Goal: Task Accomplishment & Management: Manage account settings

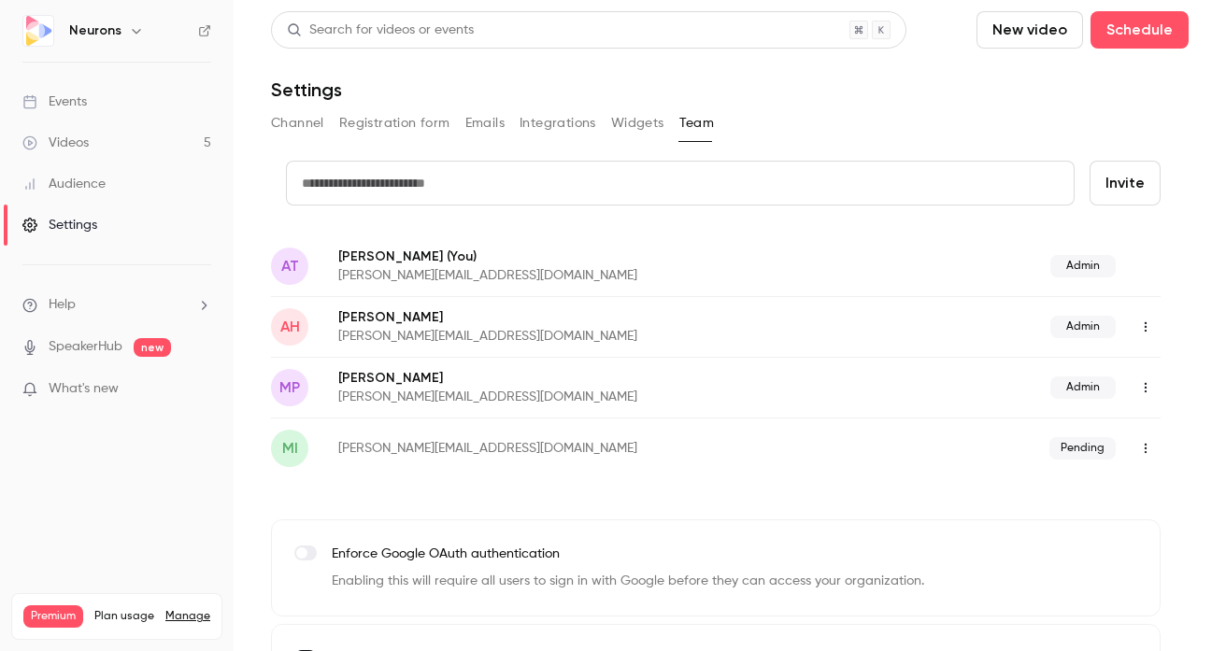
click at [83, 231] on div "Settings" at bounding box center [59, 225] width 75 height 19
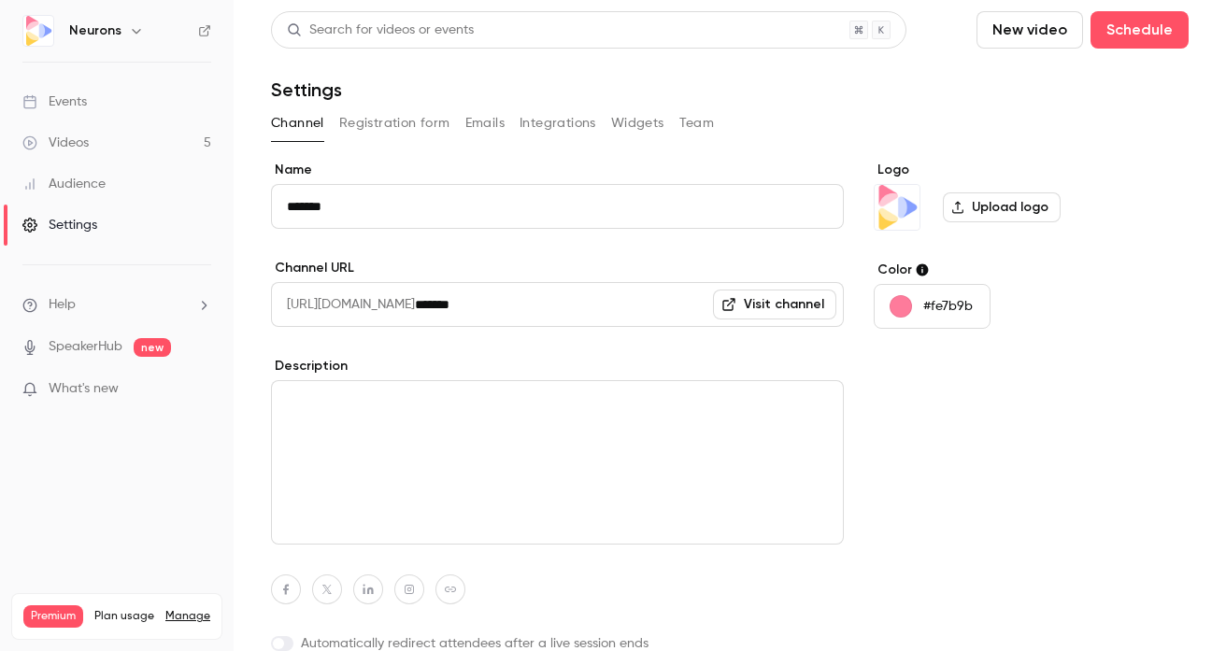
click at [83, 231] on div "Settings" at bounding box center [59, 225] width 75 height 19
click at [581, 125] on button "Integrations" at bounding box center [558, 123] width 77 height 30
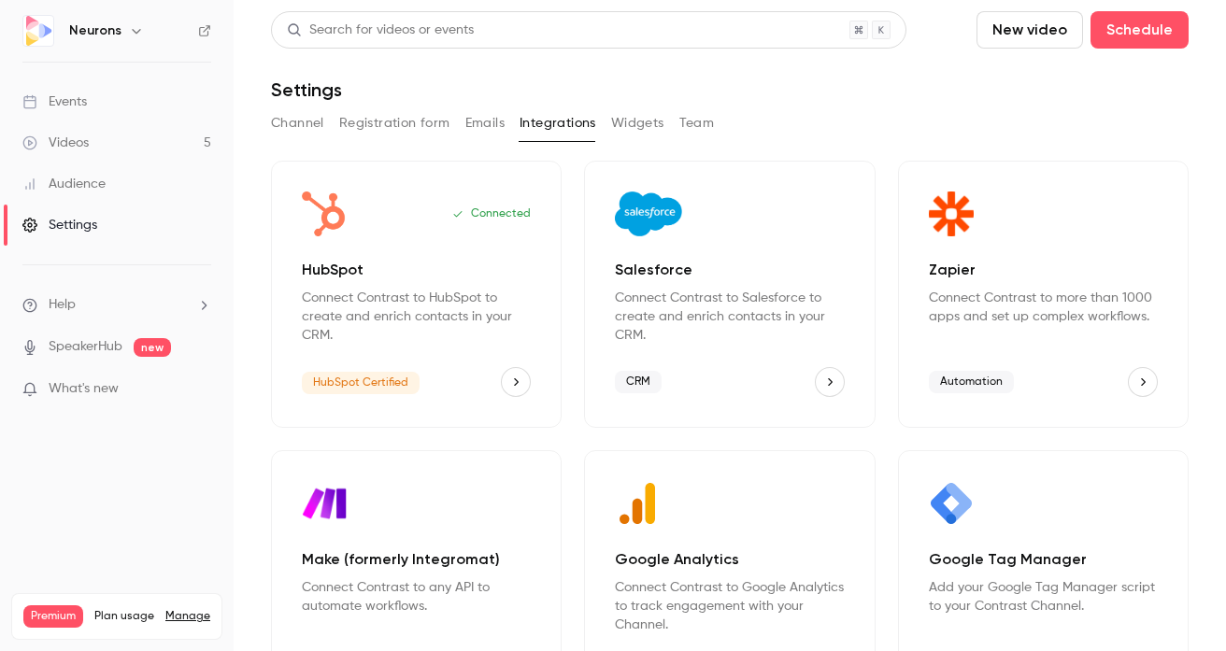
click at [512, 382] on icon "HubSpot" at bounding box center [515, 382] width 13 height 13
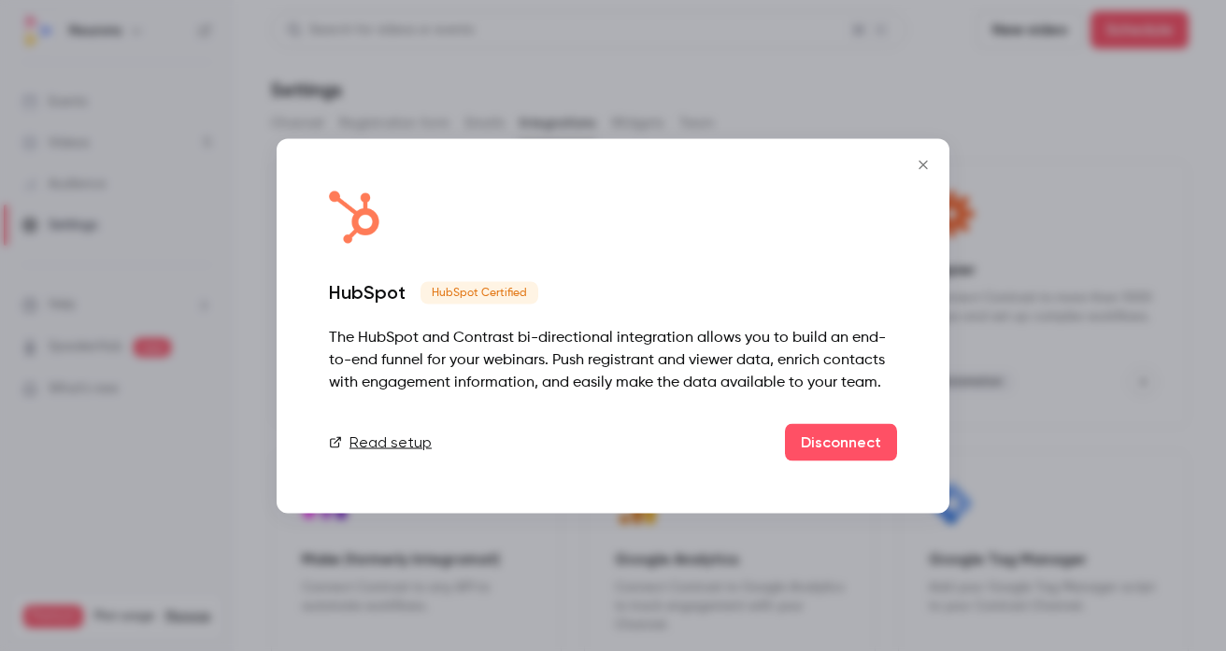
click at [915, 166] on icon "Close" at bounding box center [923, 164] width 22 height 15
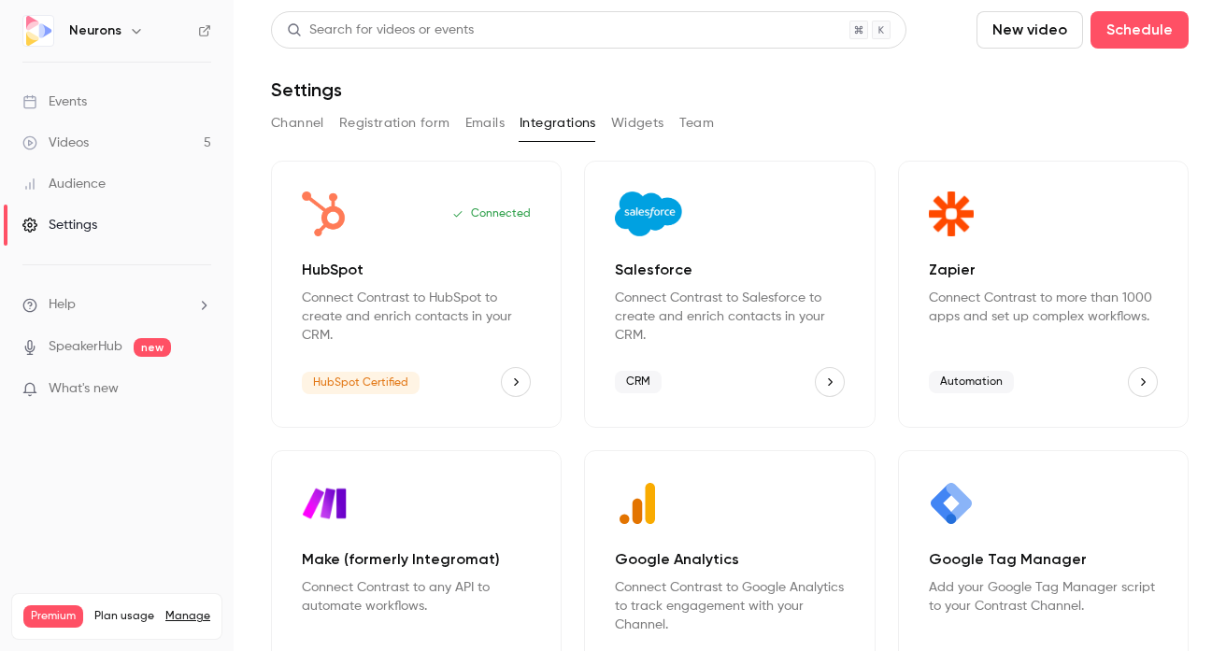
click at [84, 143] on div "Videos" at bounding box center [55, 143] width 66 height 19
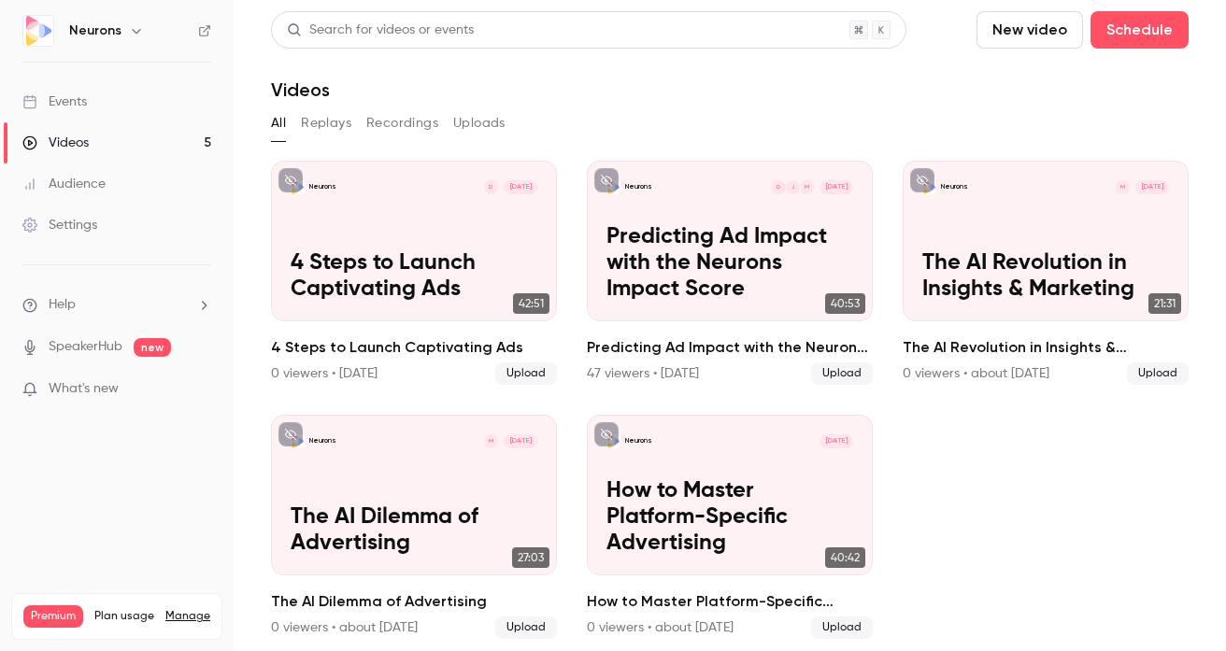
click at [83, 219] on div "Settings" at bounding box center [59, 225] width 75 height 19
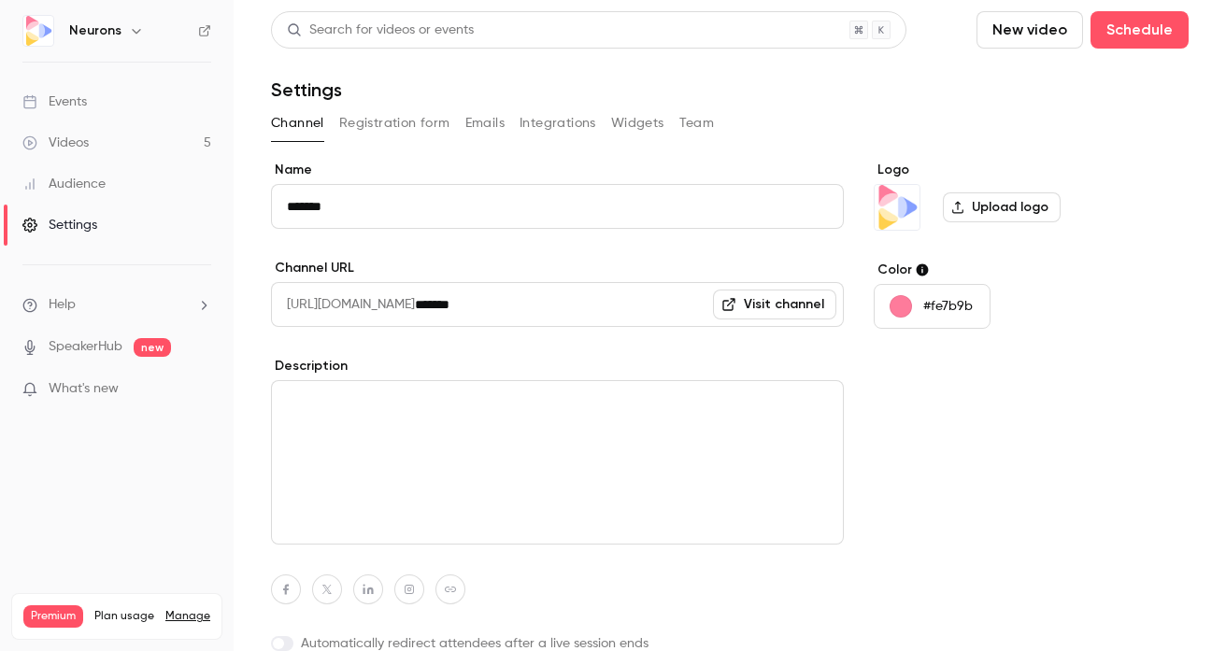
click at [420, 125] on button "Registration form" at bounding box center [394, 123] width 111 height 30
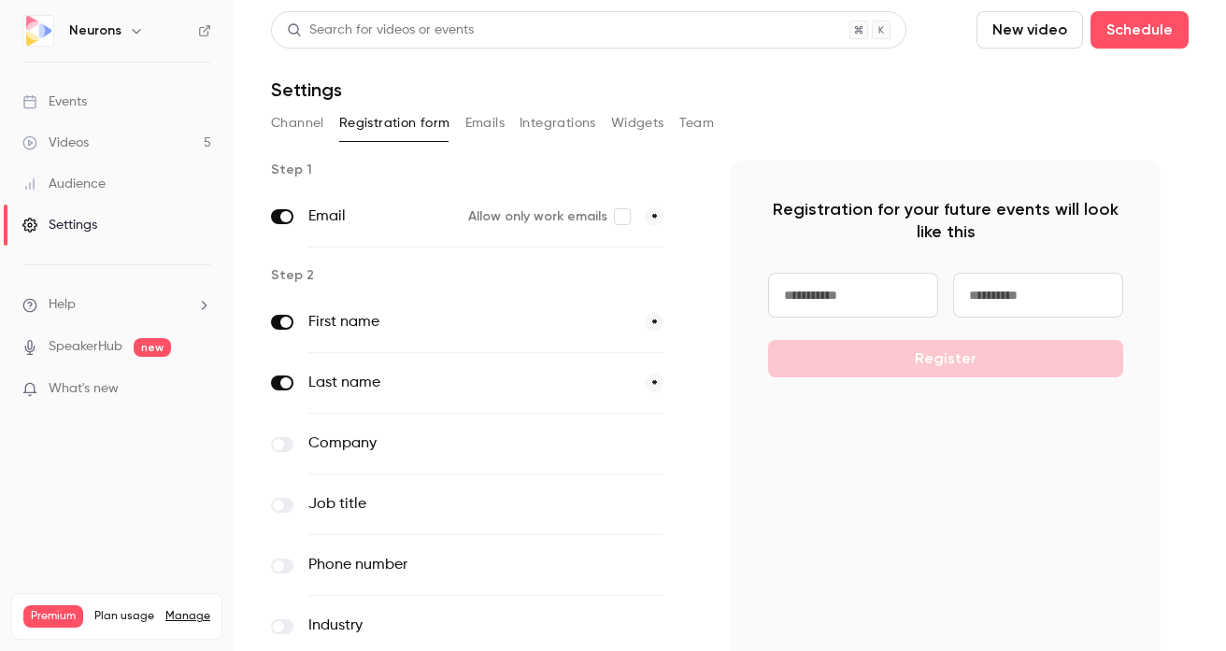
click at [494, 122] on button "Emails" at bounding box center [484, 123] width 39 height 30
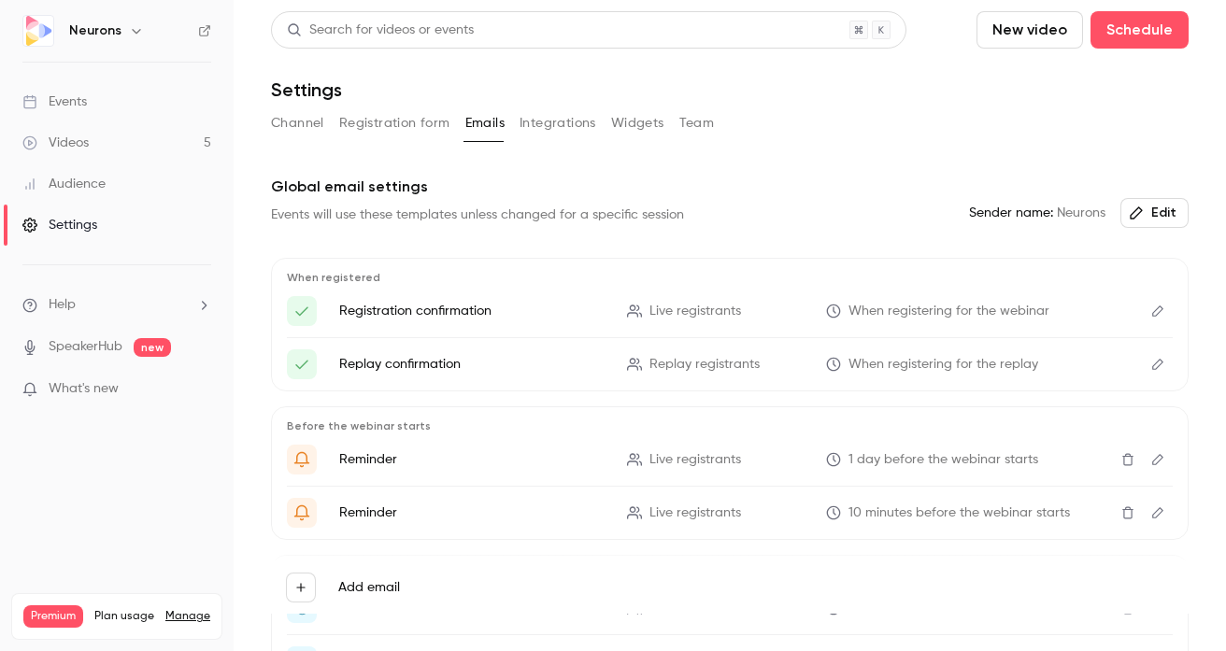
click at [522, 130] on button "Integrations" at bounding box center [558, 123] width 77 height 30
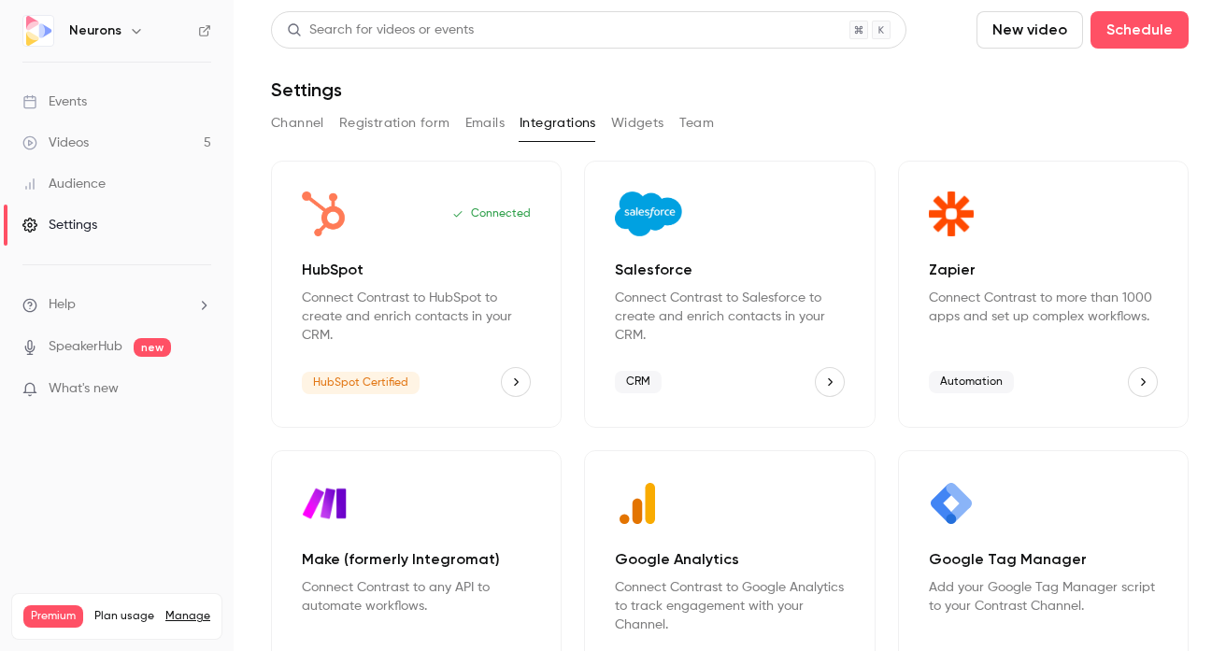
click at [481, 228] on div "Connected" at bounding box center [416, 214] width 229 height 45
click at [636, 122] on button "Widgets" at bounding box center [637, 123] width 53 height 30
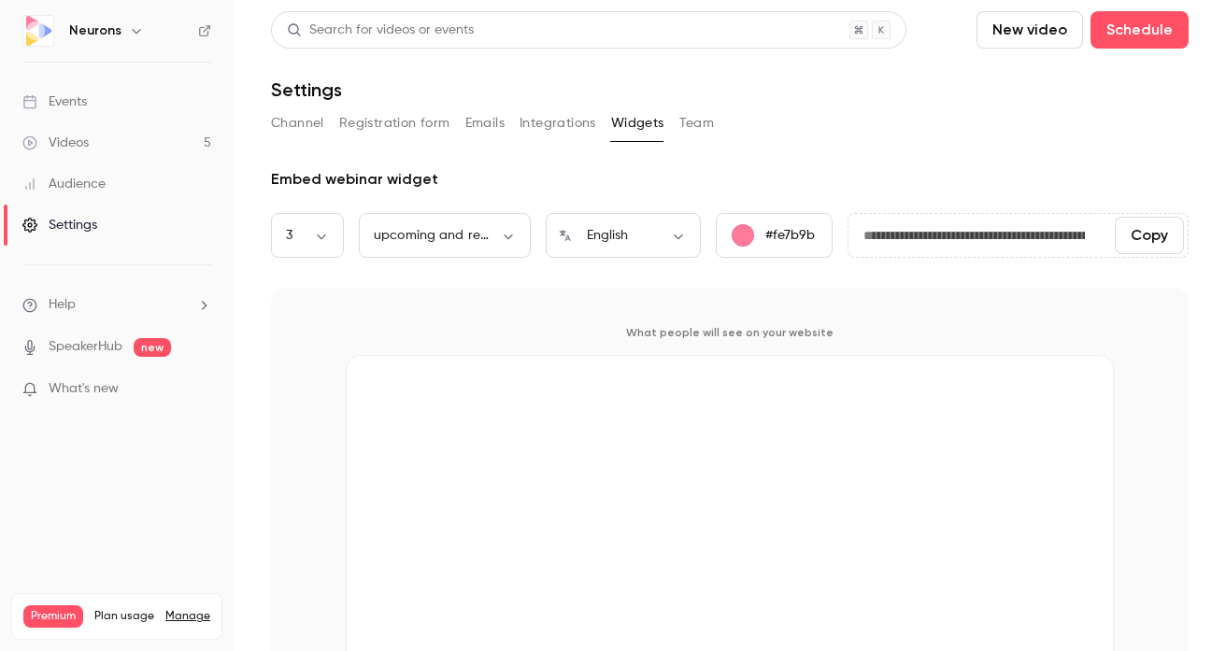
click at [691, 113] on button "Team" at bounding box center [698, 123] width 36 height 30
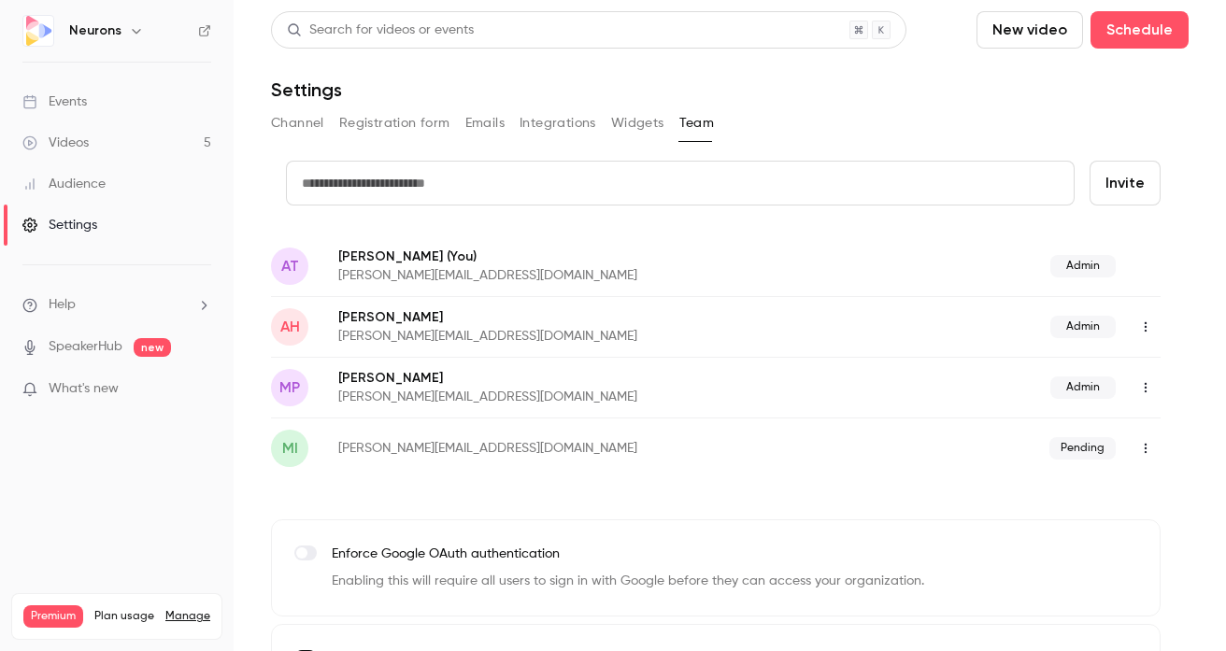
click at [315, 122] on button "Channel" at bounding box center [297, 123] width 53 height 30
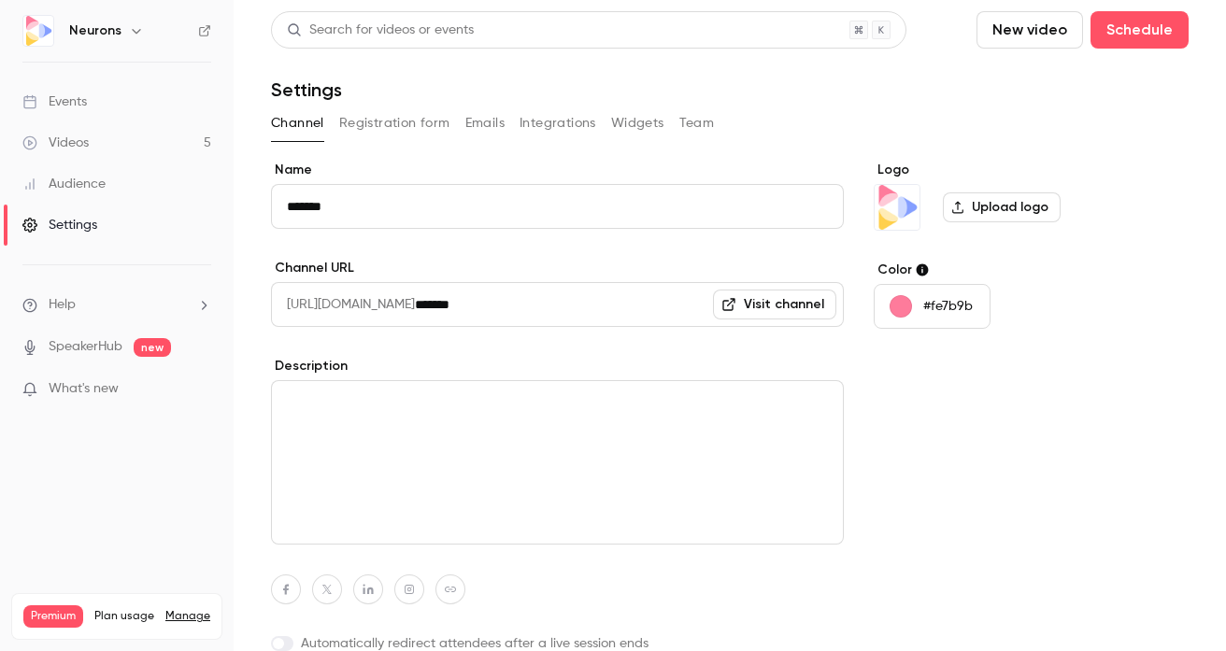
click at [373, 118] on button "Registration form" at bounding box center [394, 123] width 111 height 30
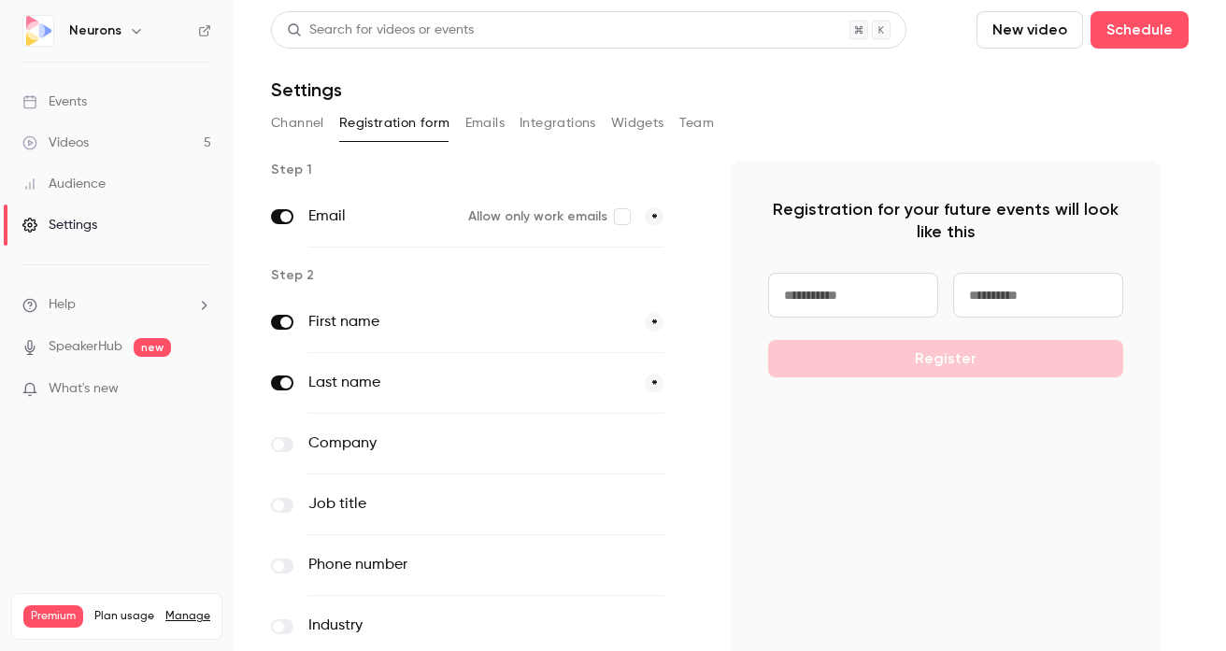
click at [318, 120] on button "Channel" at bounding box center [297, 123] width 53 height 30
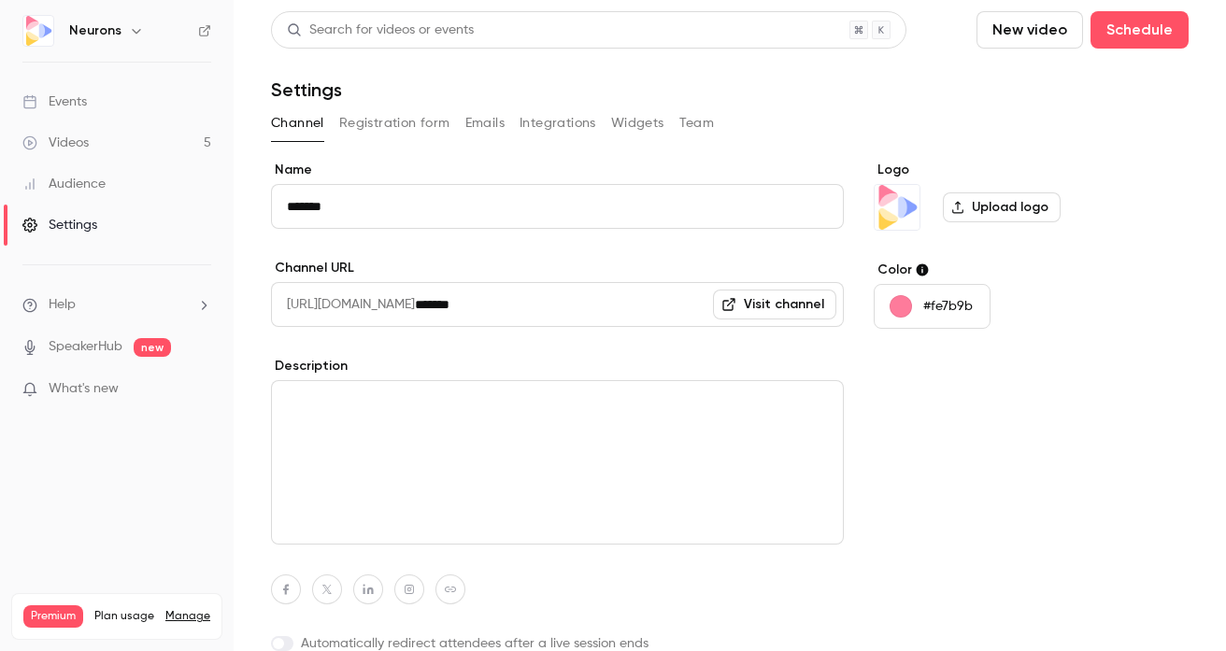
click at [551, 119] on button "Integrations" at bounding box center [558, 123] width 77 height 30
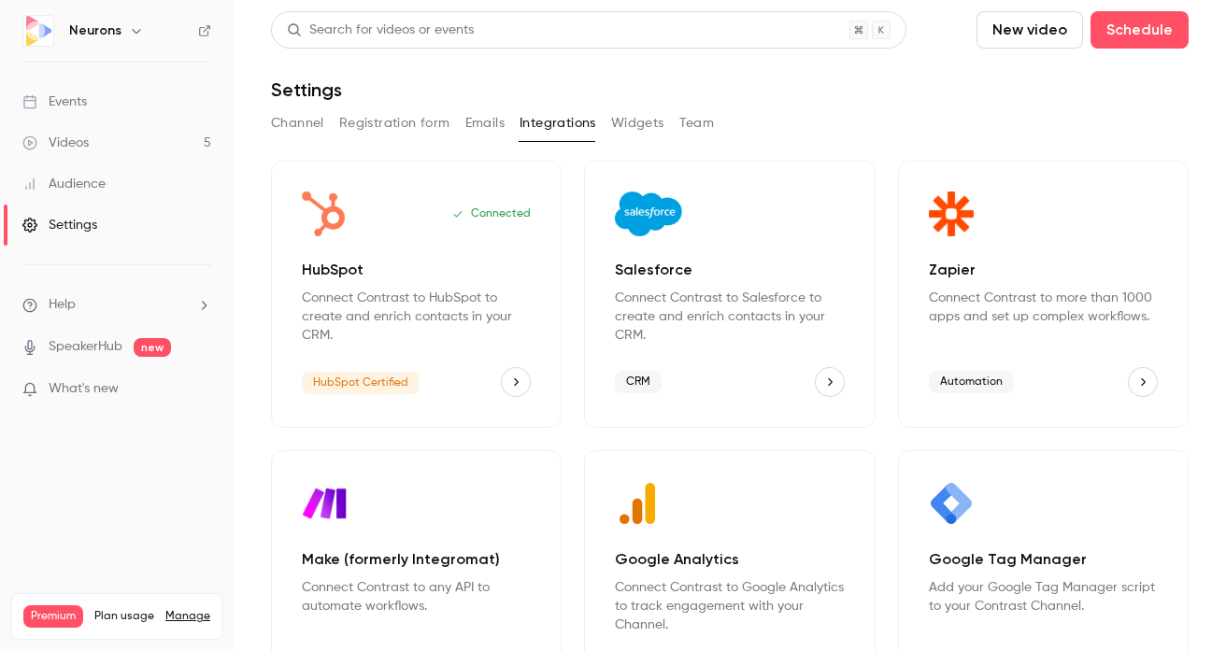
click at [468, 275] on p "HubSpot" at bounding box center [416, 270] width 229 height 22
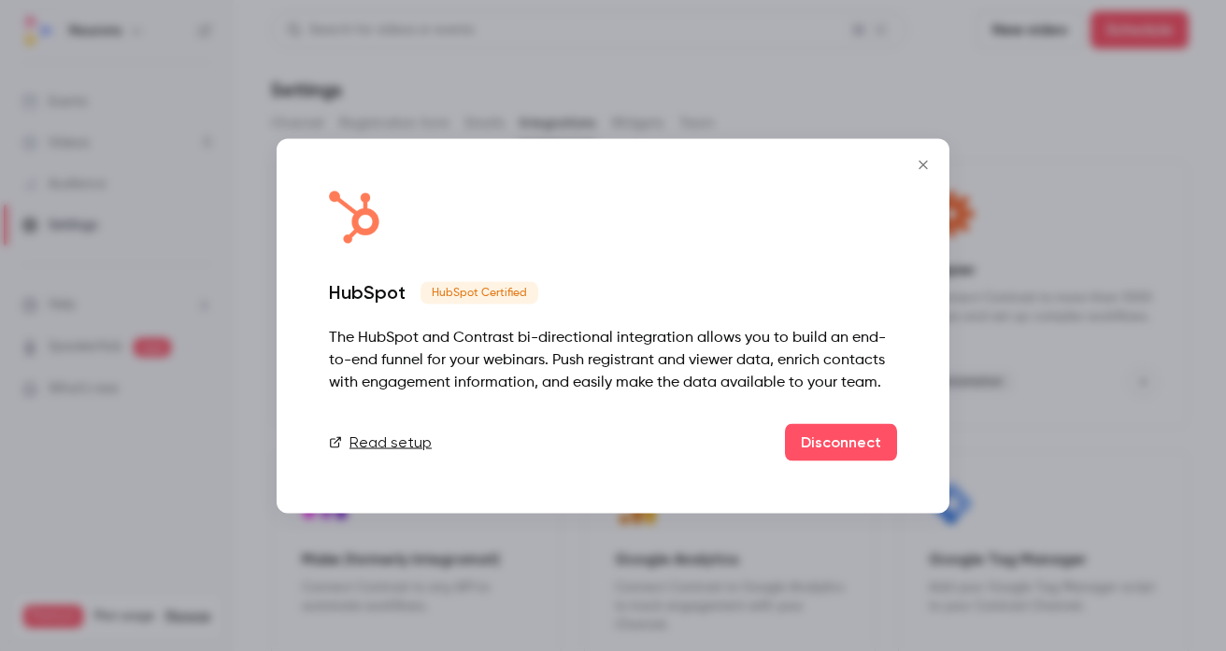
click at [392, 439] on link "Read setup" at bounding box center [380, 442] width 103 height 22
click at [404, 94] on div at bounding box center [613, 325] width 1226 height 651
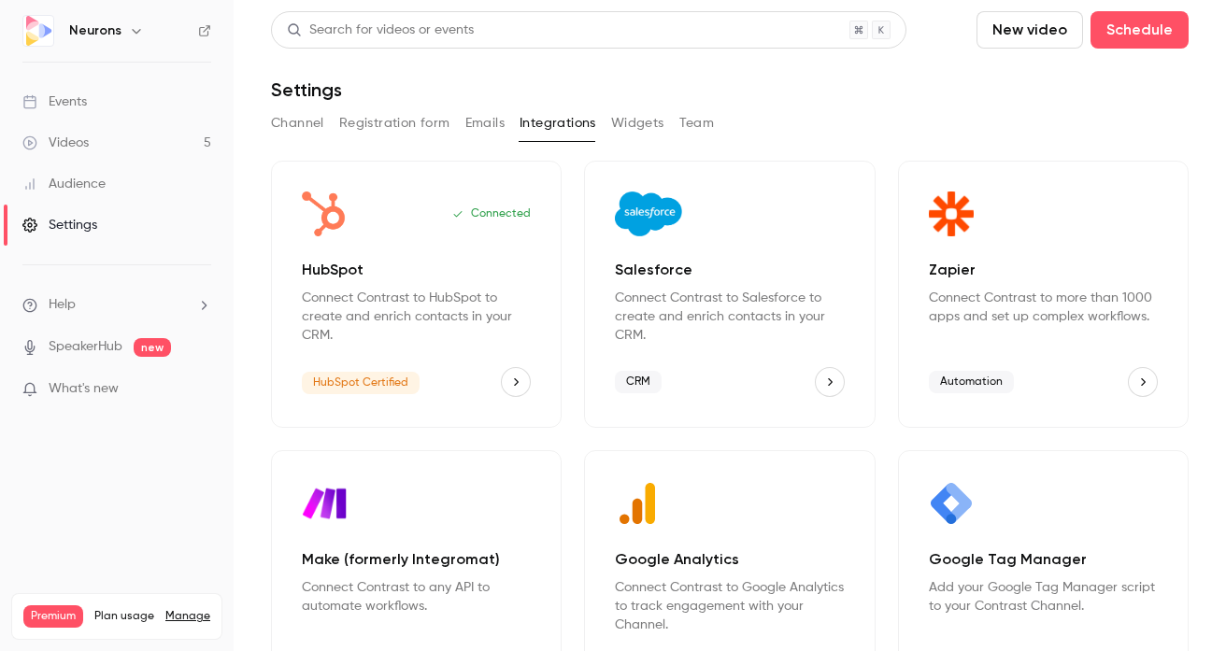
click at [494, 127] on button "Emails" at bounding box center [484, 123] width 39 height 30
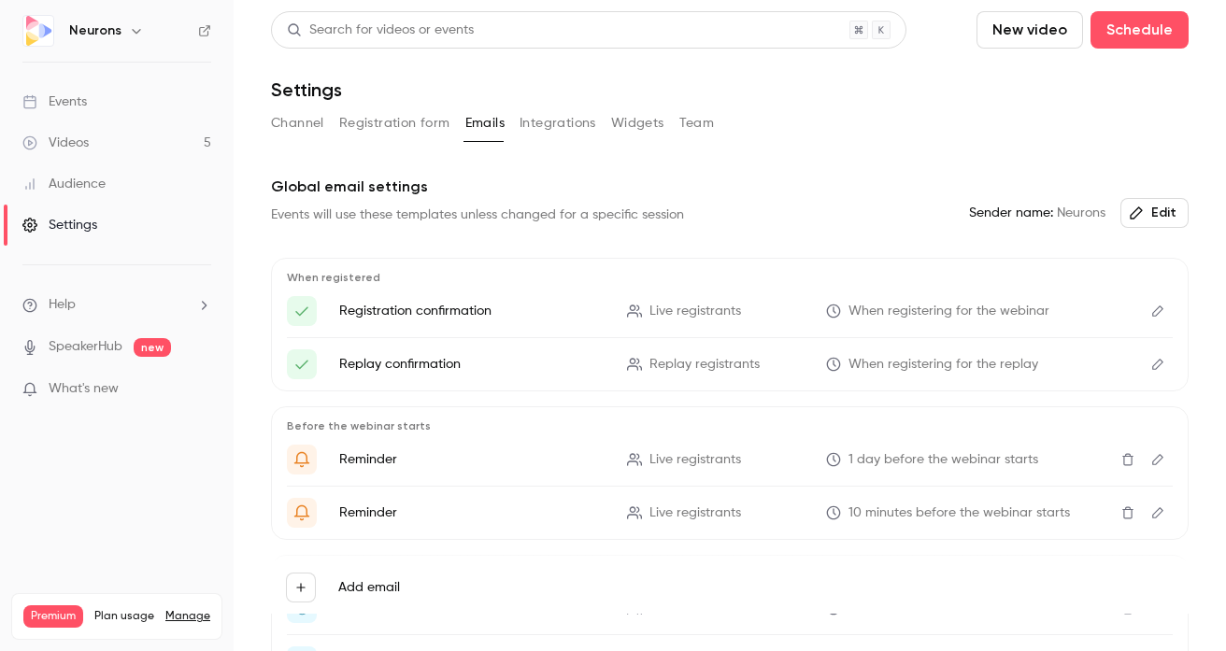
click at [415, 123] on button "Registration form" at bounding box center [394, 123] width 111 height 30
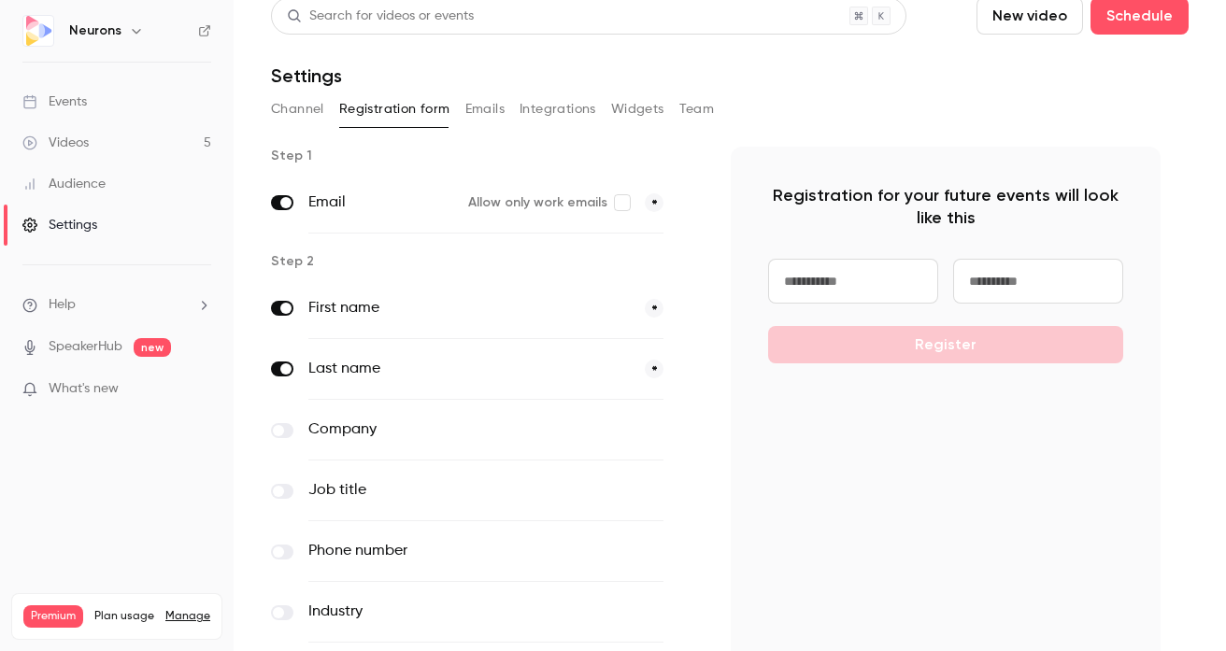
scroll to position [148, 0]
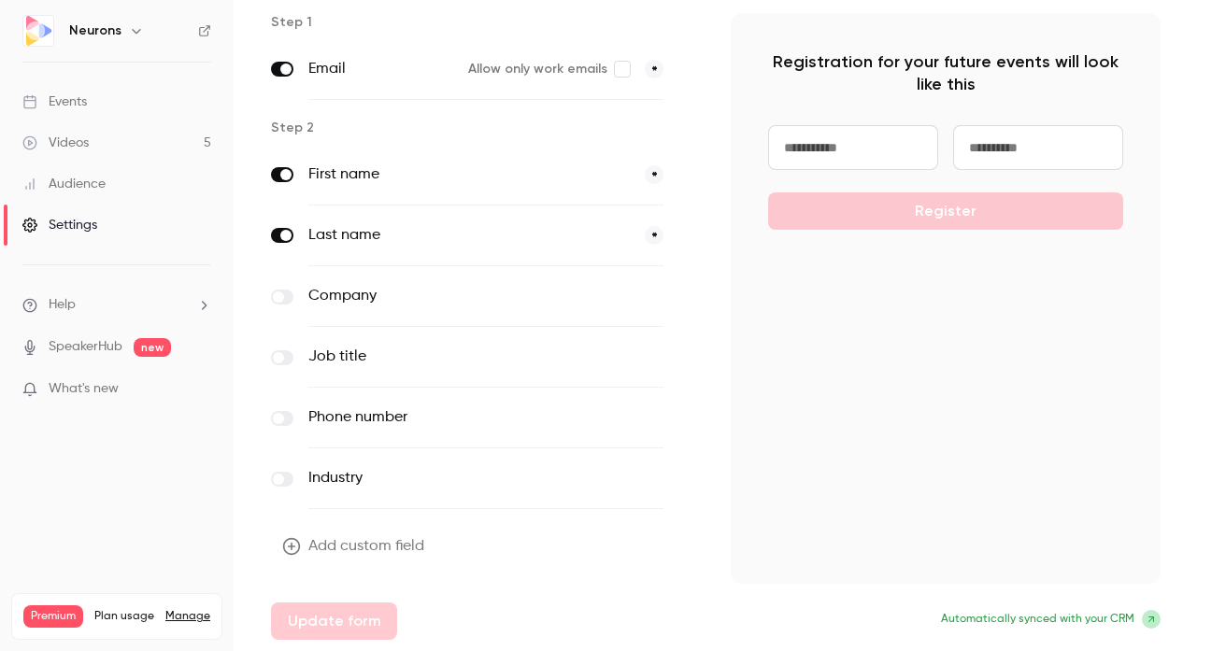
click at [78, 100] on div "Events" at bounding box center [54, 102] width 64 height 19
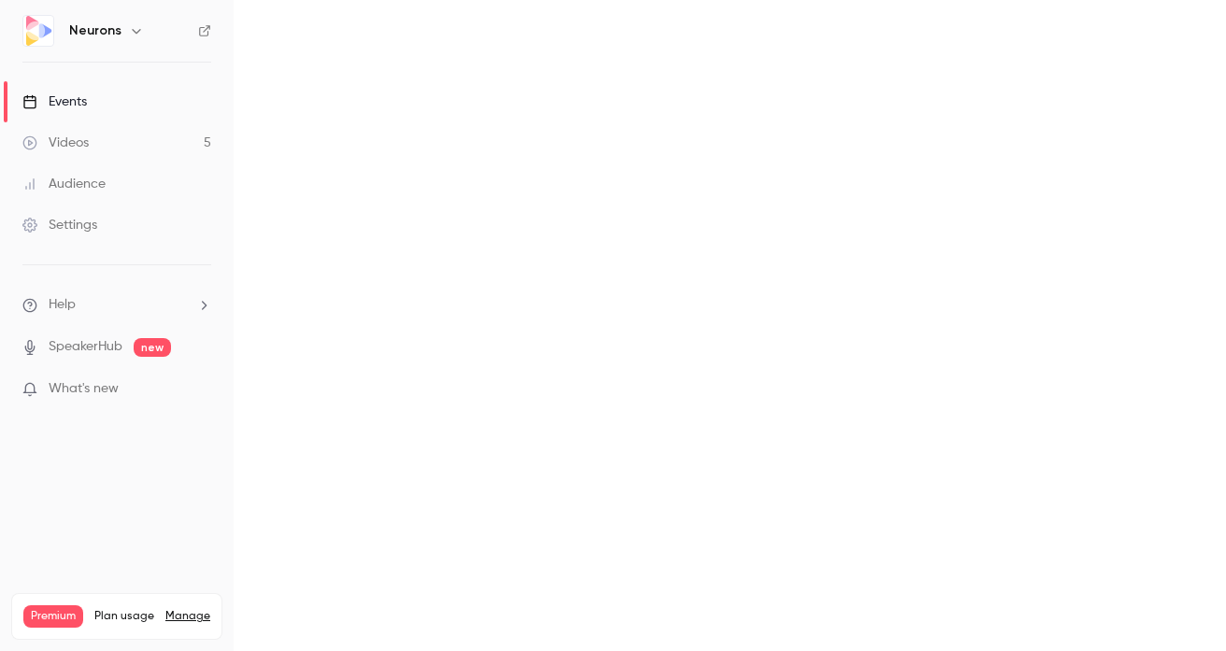
click at [61, 132] on link "Videos 5" at bounding box center [117, 142] width 234 height 41
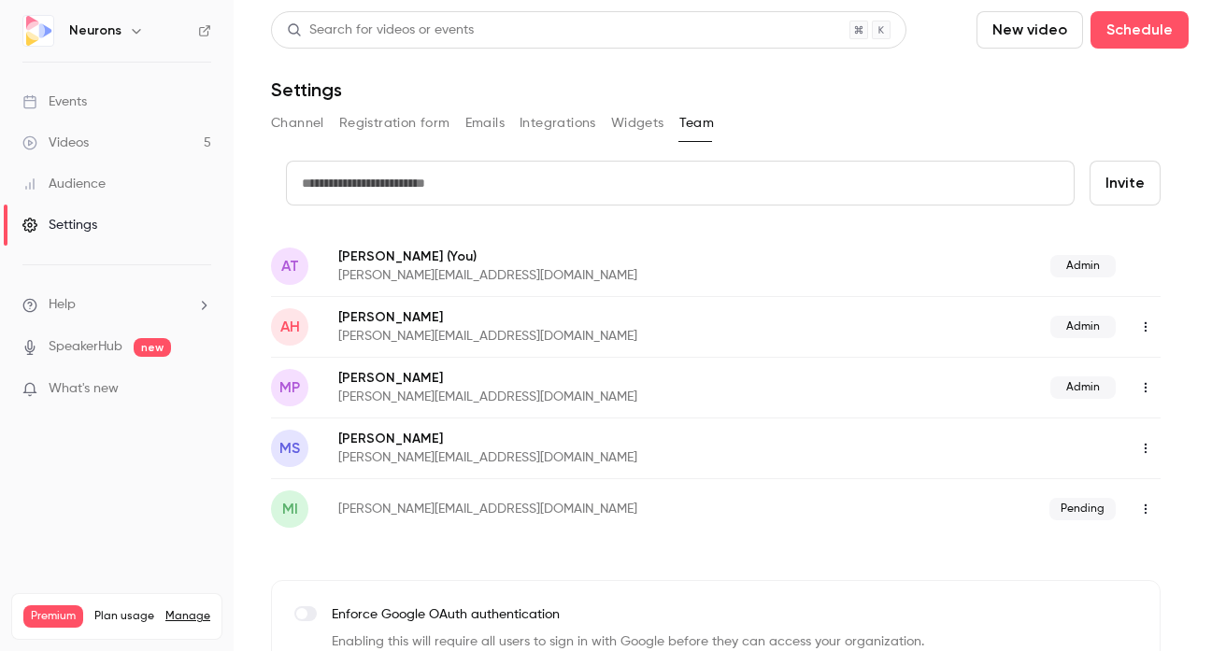
click at [643, 119] on button "Widgets" at bounding box center [637, 123] width 53 height 30
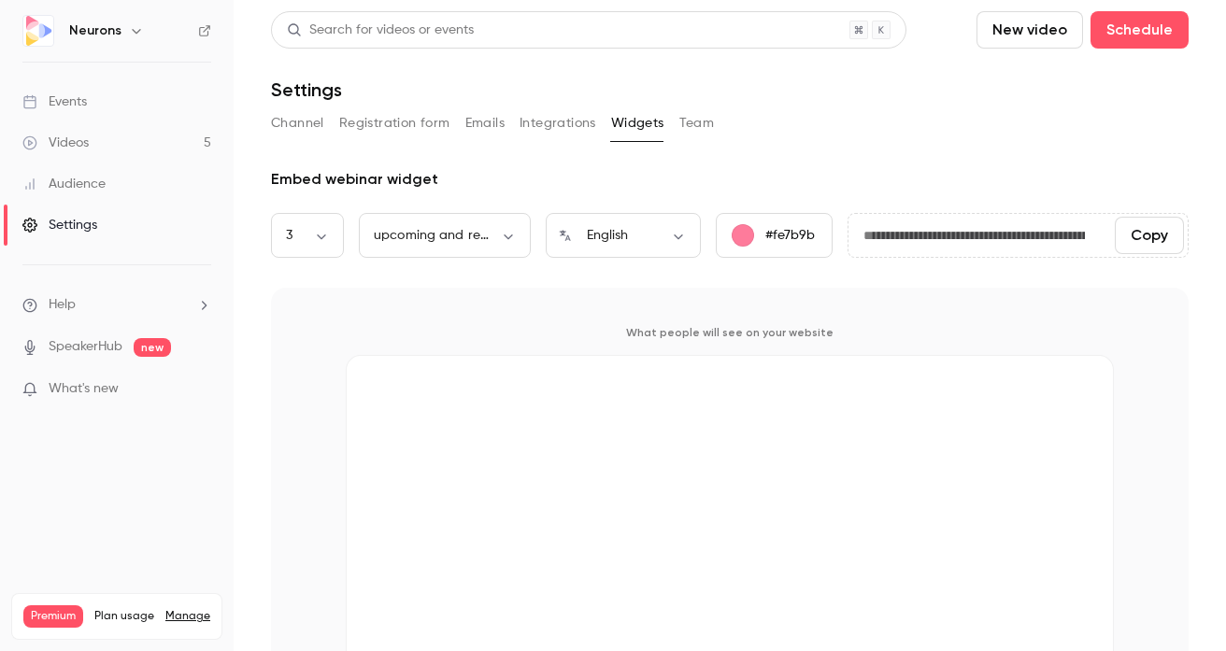
click at [572, 133] on button "Integrations" at bounding box center [558, 123] width 77 height 30
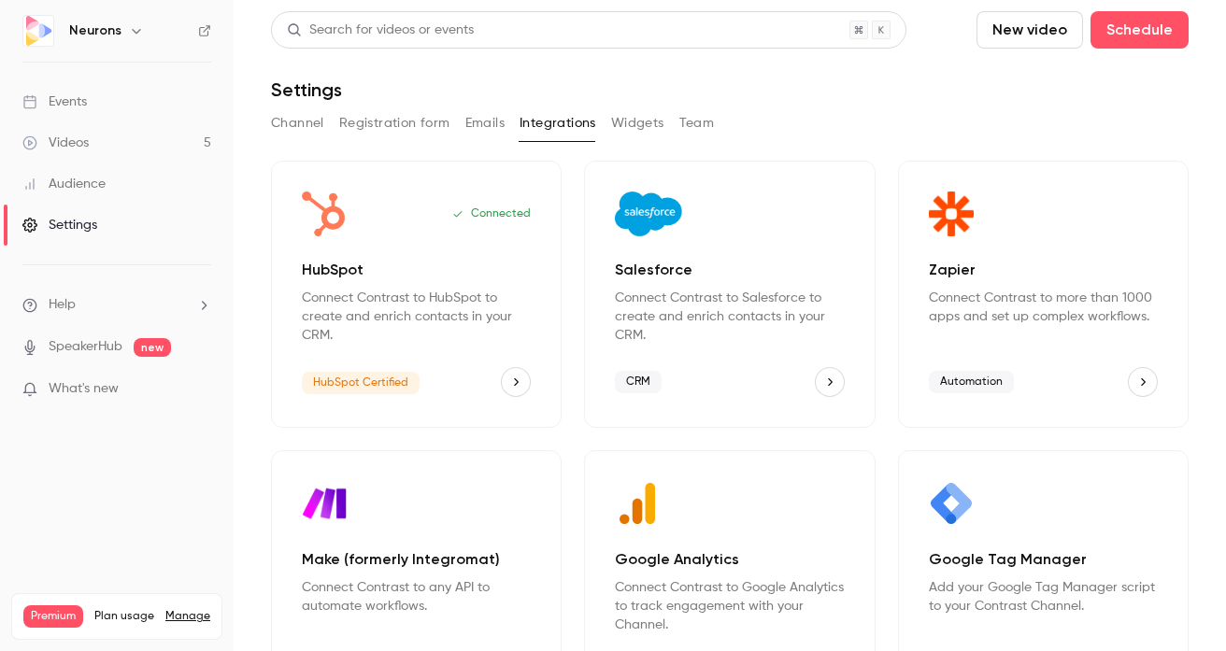
click at [70, 107] on div "Events" at bounding box center [54, 102] width 64 height 19
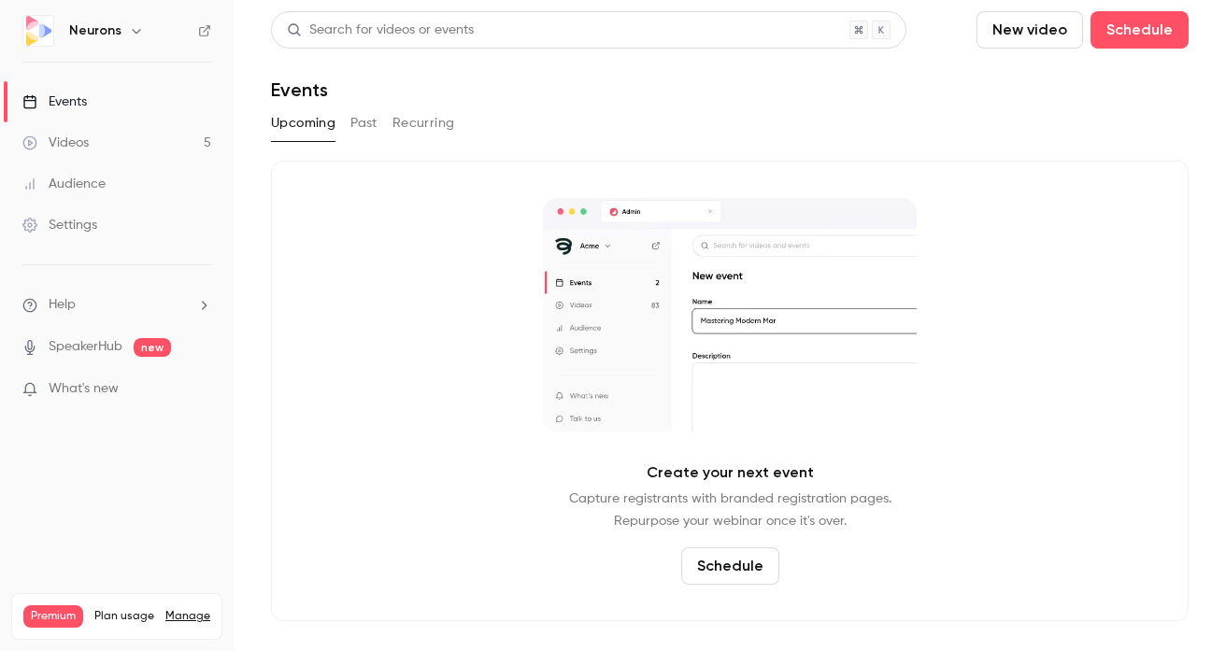
click at [81, 213] on link "Settings" at bounding box center [117, 225] width 234 height 41
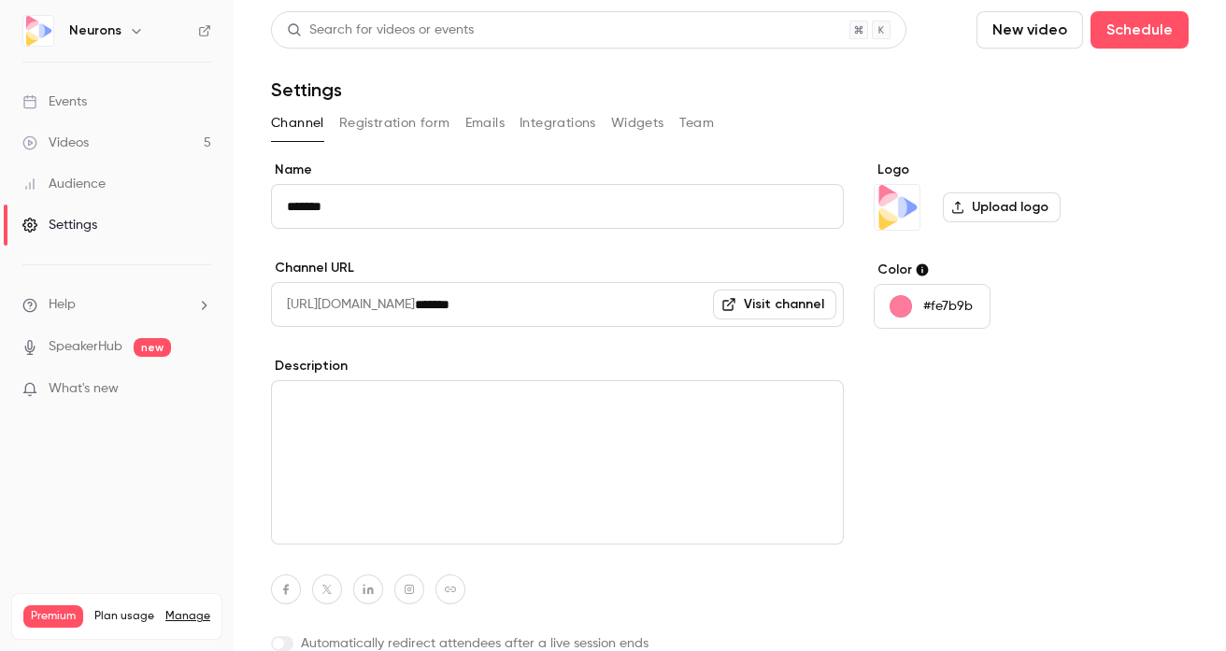
click at [537, 128] on button "Integrations" at bounding box center [558, 123] width 77 height 30
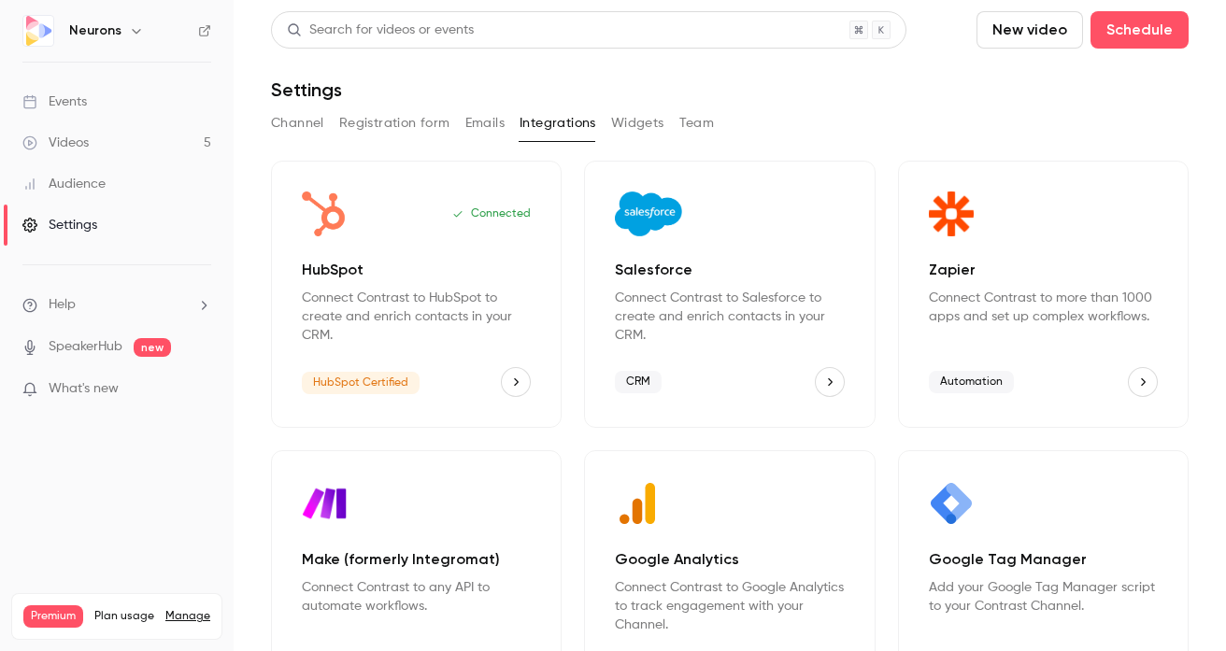
click at [415, 126] on button "Registration form" at bounding box center [394, 123] width 111 height 30
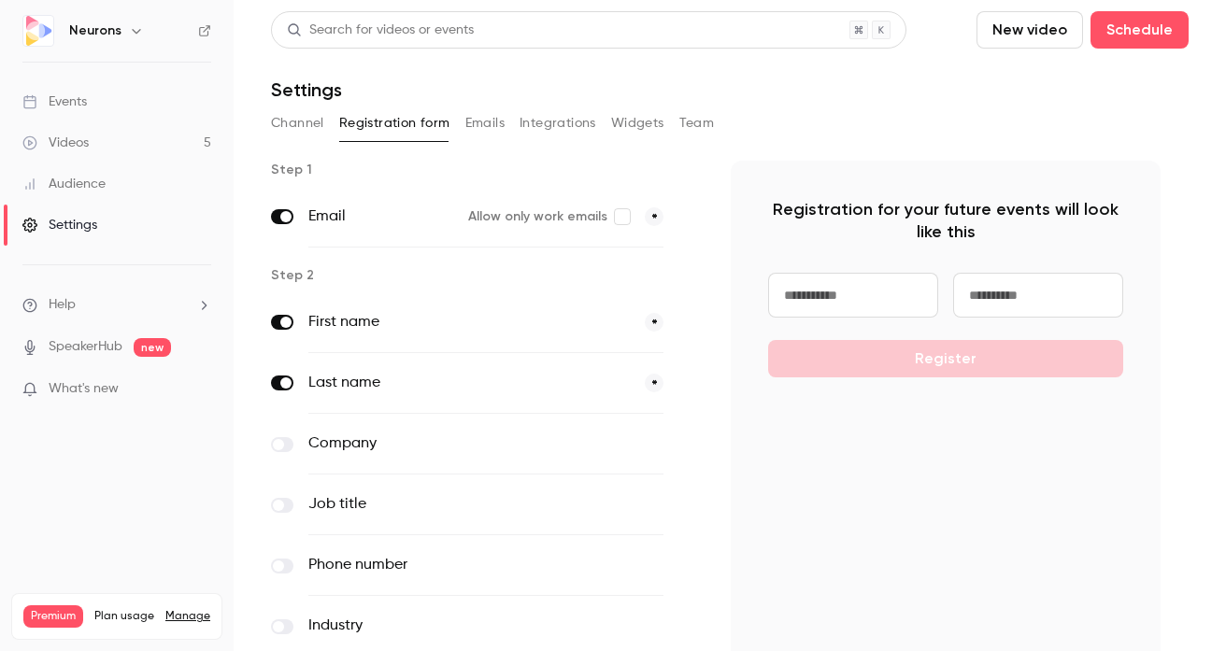
click at [130, 110] on link "Events" at bounding box center [117, 101] width 234 height 41
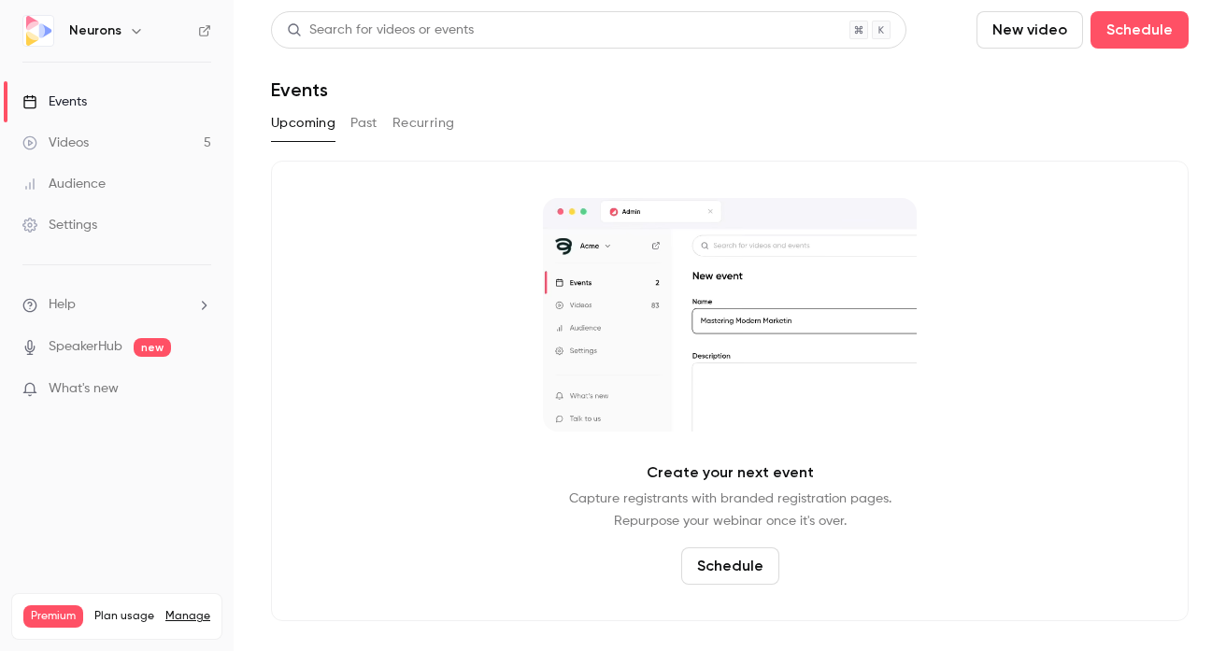
click at [126, 150] on link "Videos 5" at bounding box center [117, 142] width 234 height 41
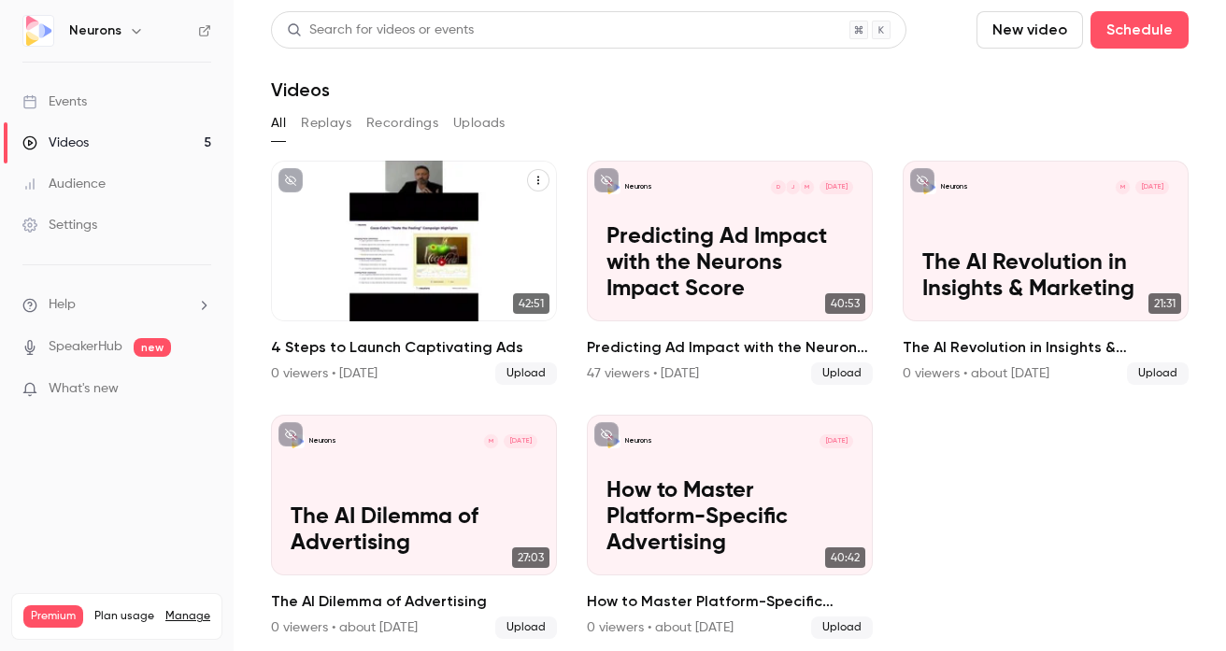
click at [450, 351] on h2 "4 Steps to Launch Captivating Ads" at bounding box center [414, 347] width 286 height 22
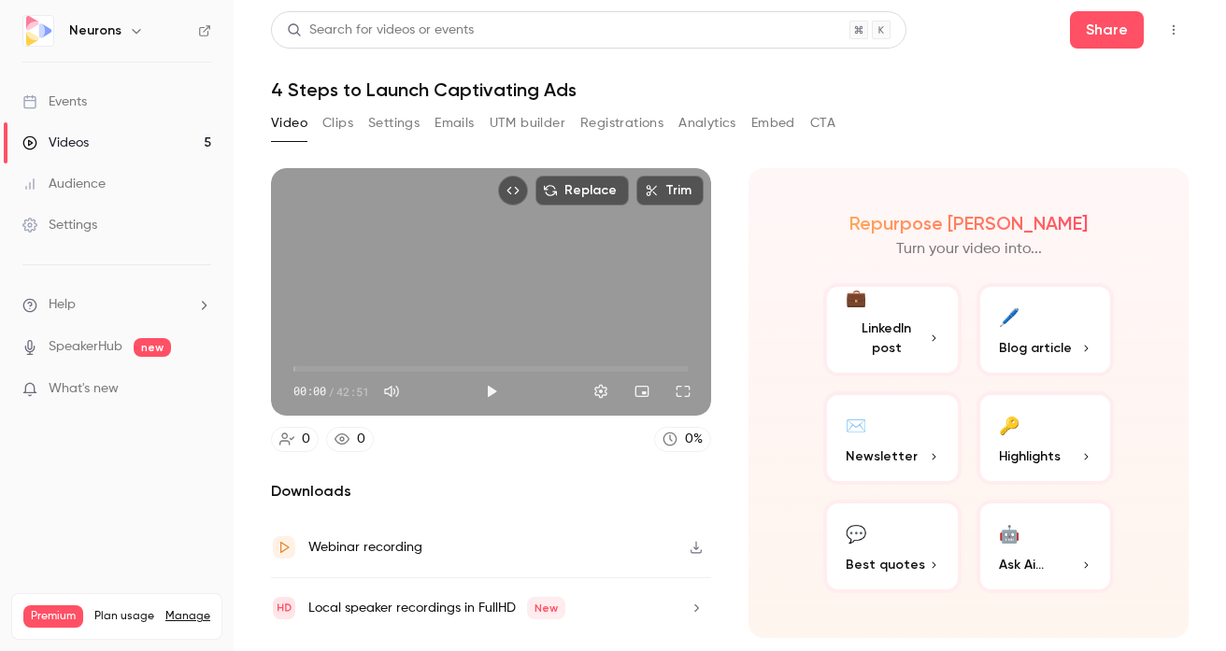
click at [448, 127] on button "Emails" at bounding box center [454, 123] width 39 height 30
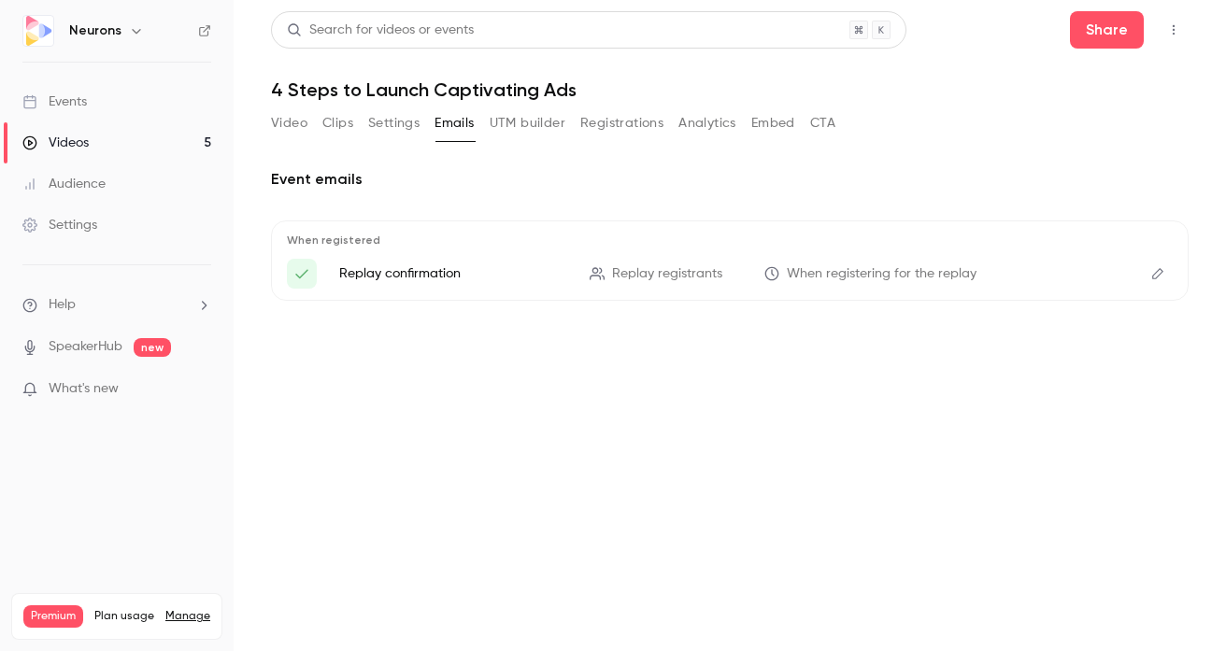
click at [412, 123] on button "Settings" at bounding box center [393, 123] width 51 height 30
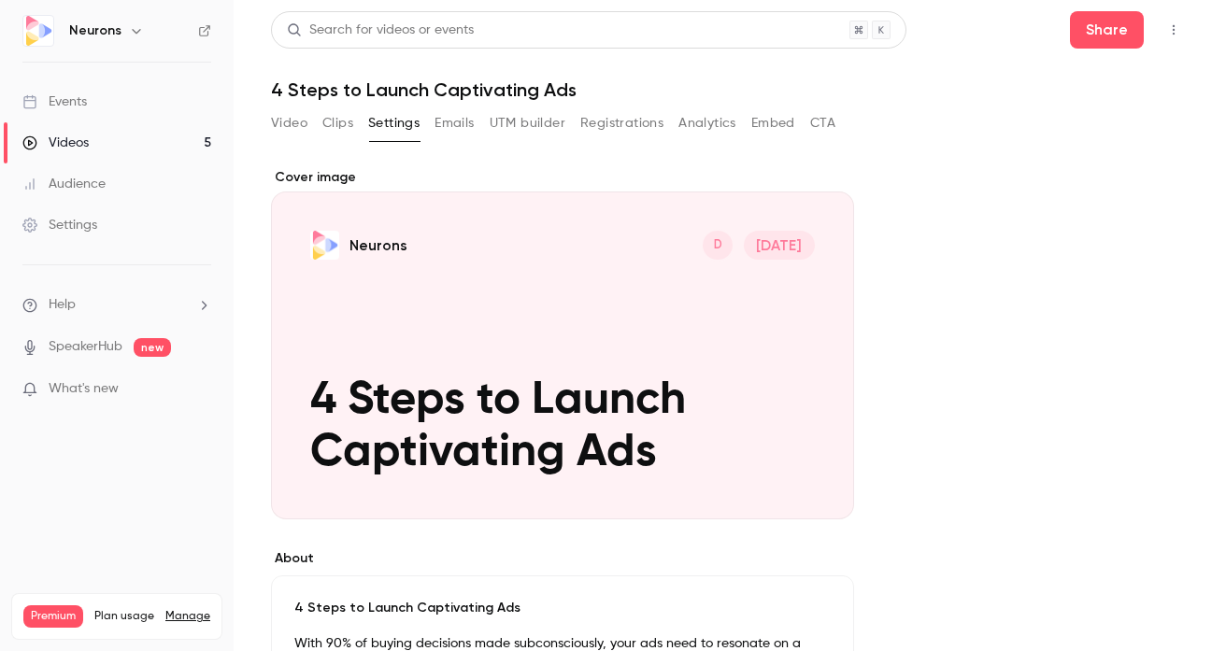
click at [346, 129] on button "Clips" at bounding box center [337, 123] width 31 height 30
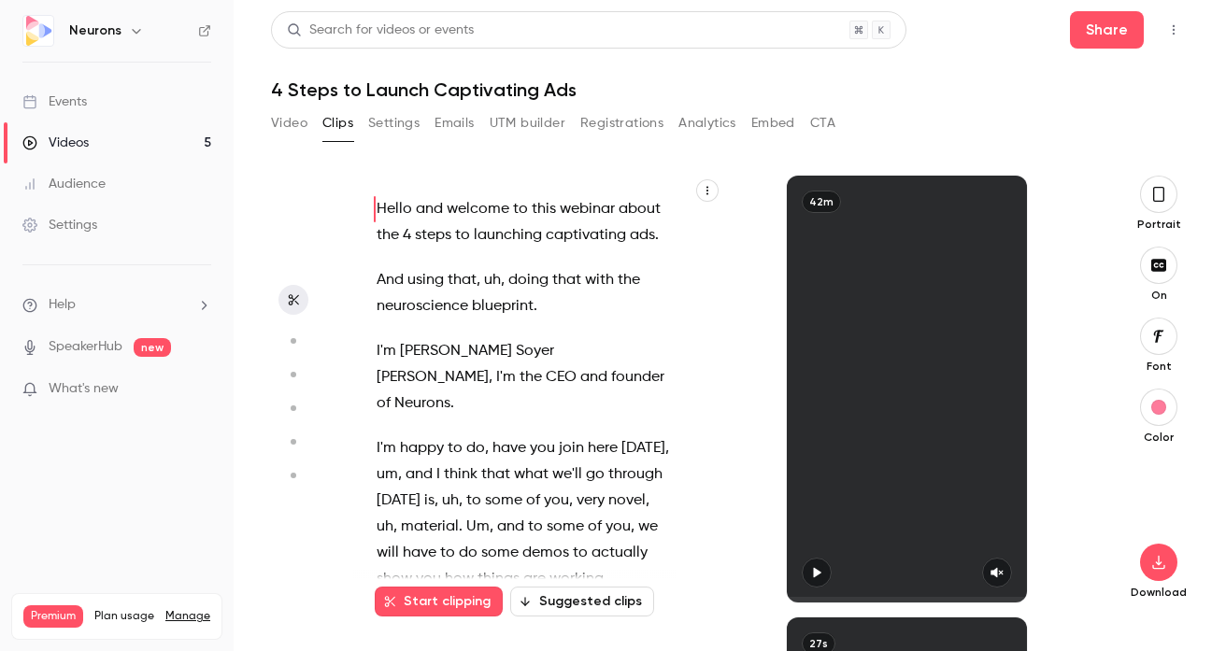
click at [793, 128] on button "Embed" at bounding box center [774, 123] width 44 height 30
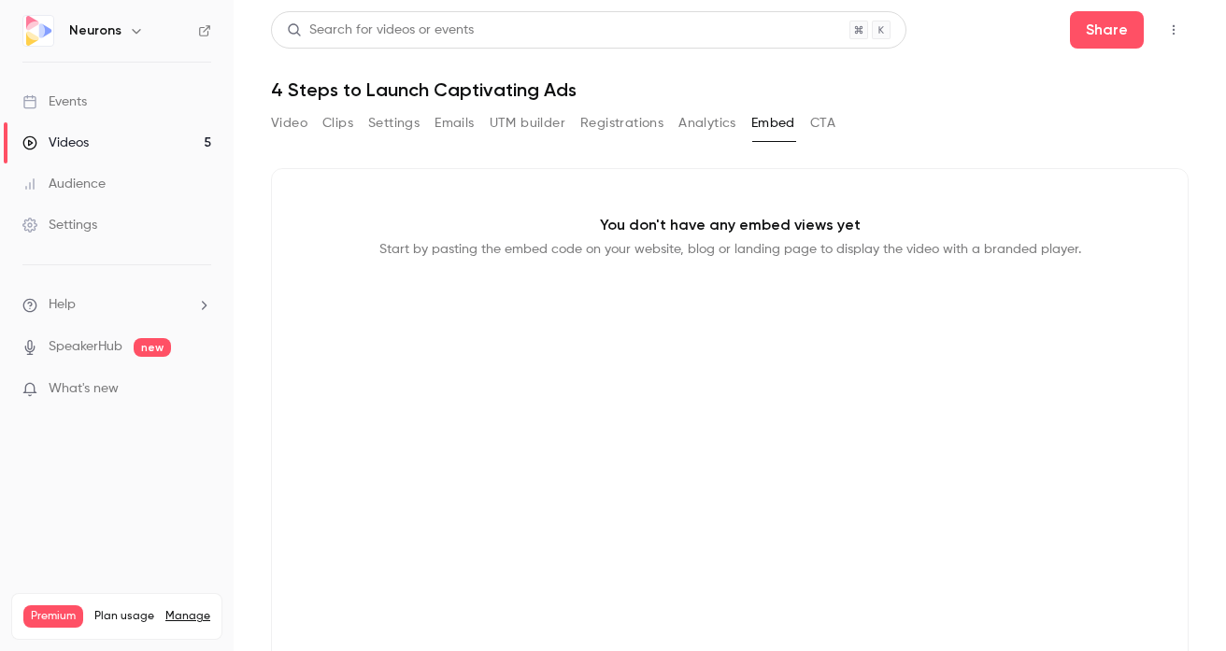
click at [831, 124] on button "CTA" at bounding box center [822, 123] width 25 height 30
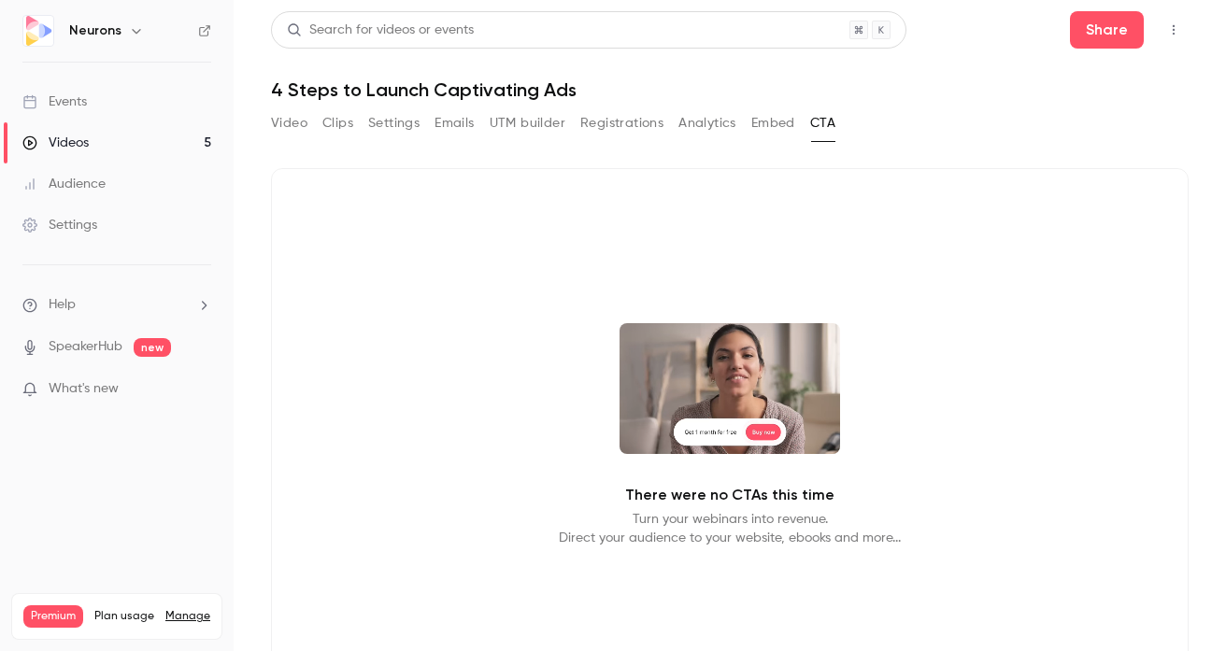
click at [646, 122] on button "Registrations" at bounding box center [621, 123] width 83 height 30
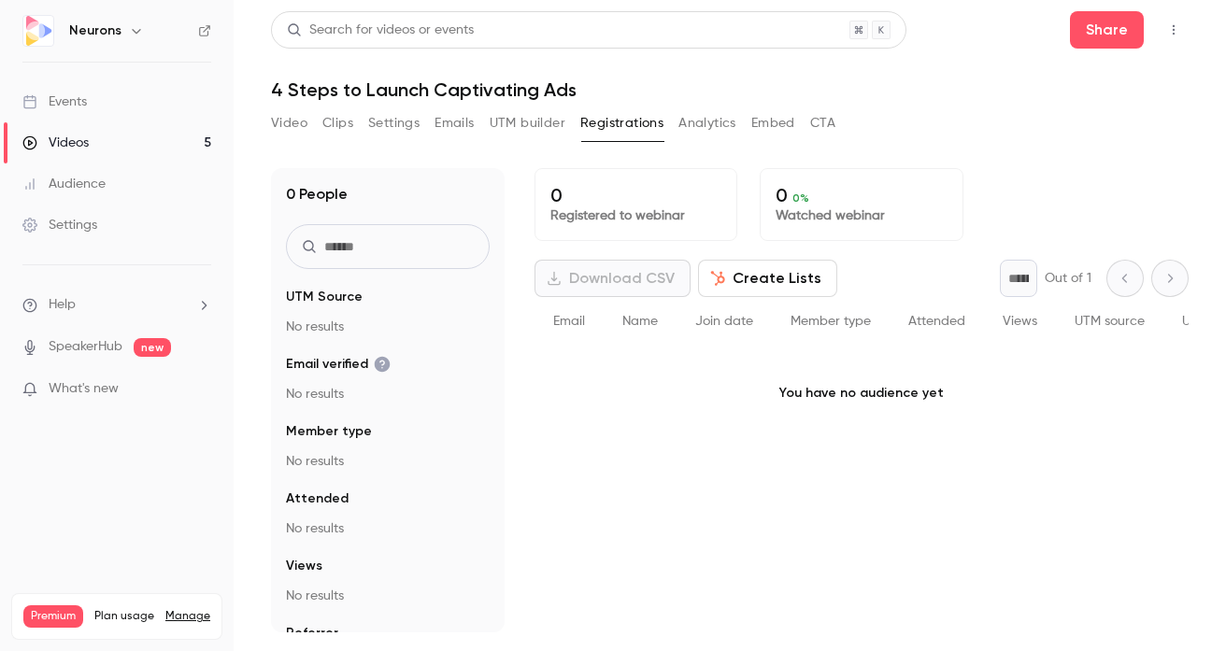
click at [136, 132] on link "Videos 5" at bounding box center [117, 142] width 234 height 41
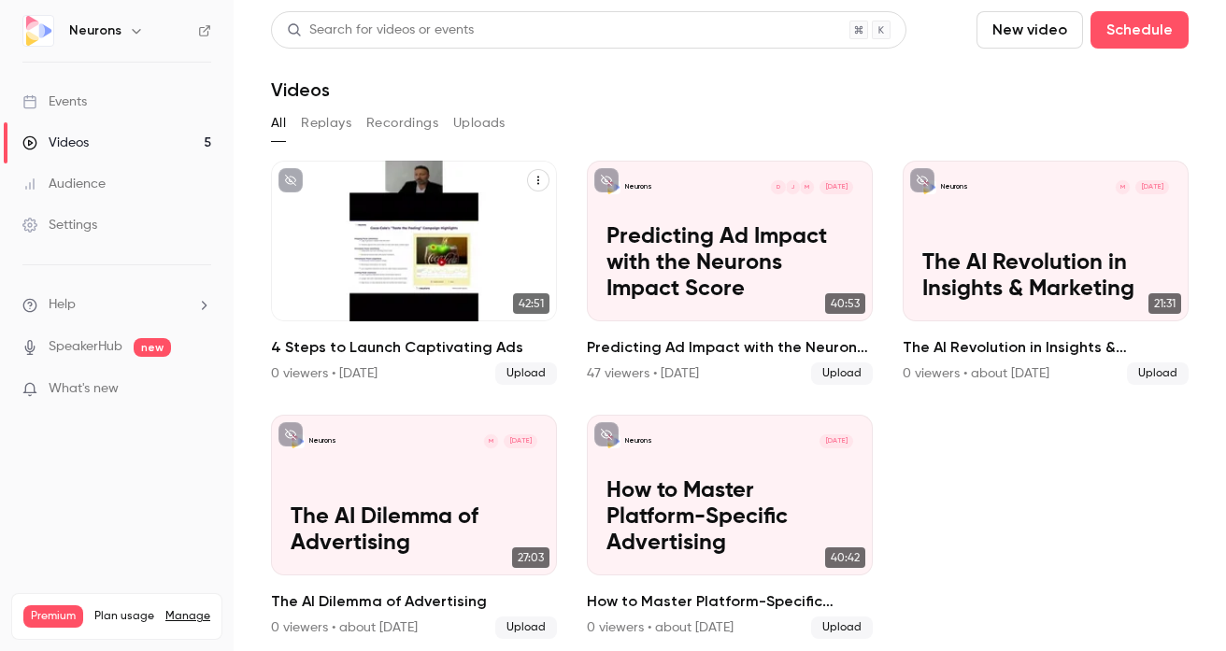
scroll to position [10, 0]
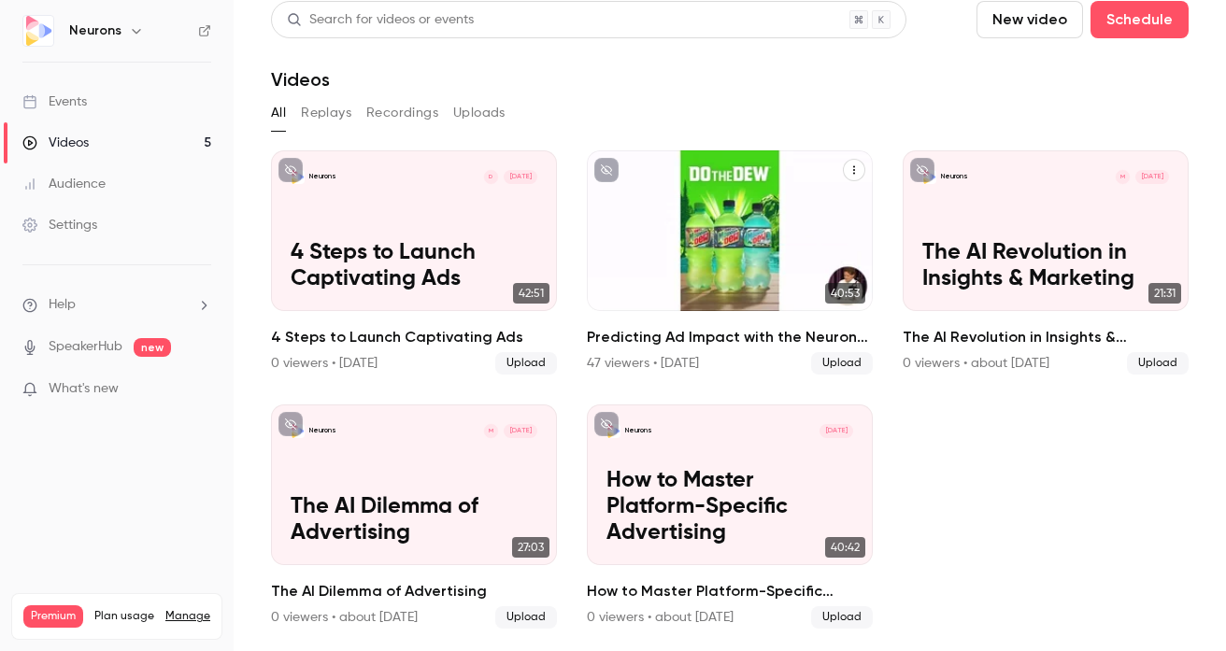
click at [699, 354] on div "47 viewers • [DATE]" at bounding box center [643, 363] width 112 height 19
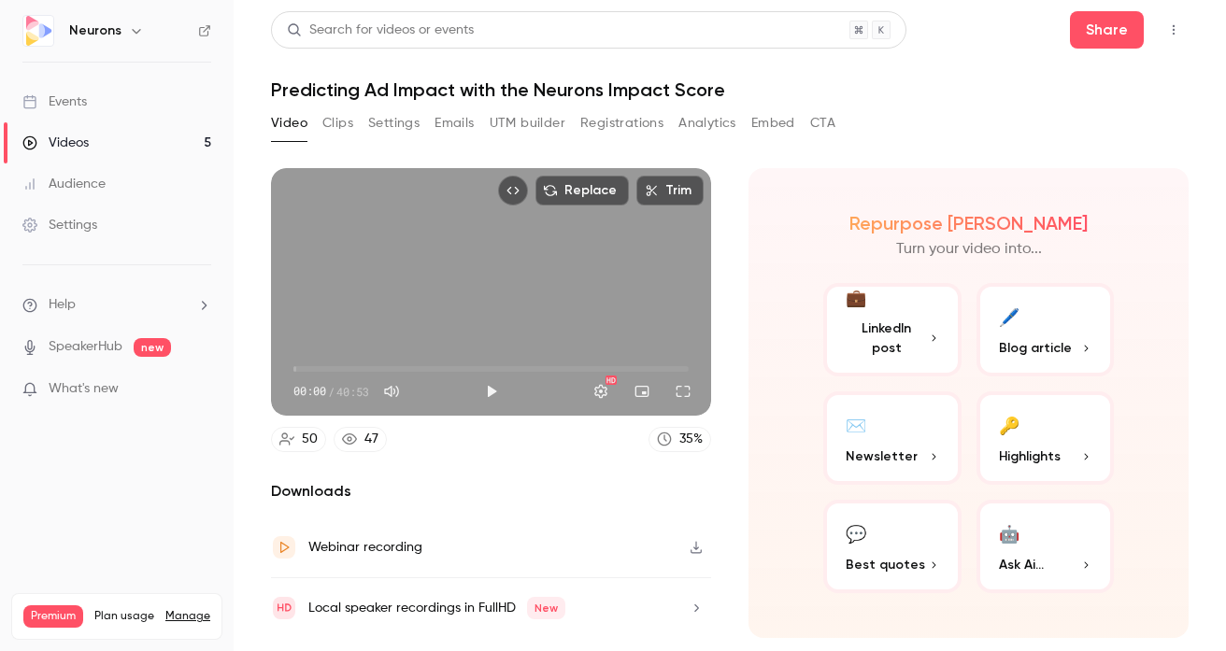
click at [775, 118] on button "Embed" at bounding box center [774, 123] width 44 height 30
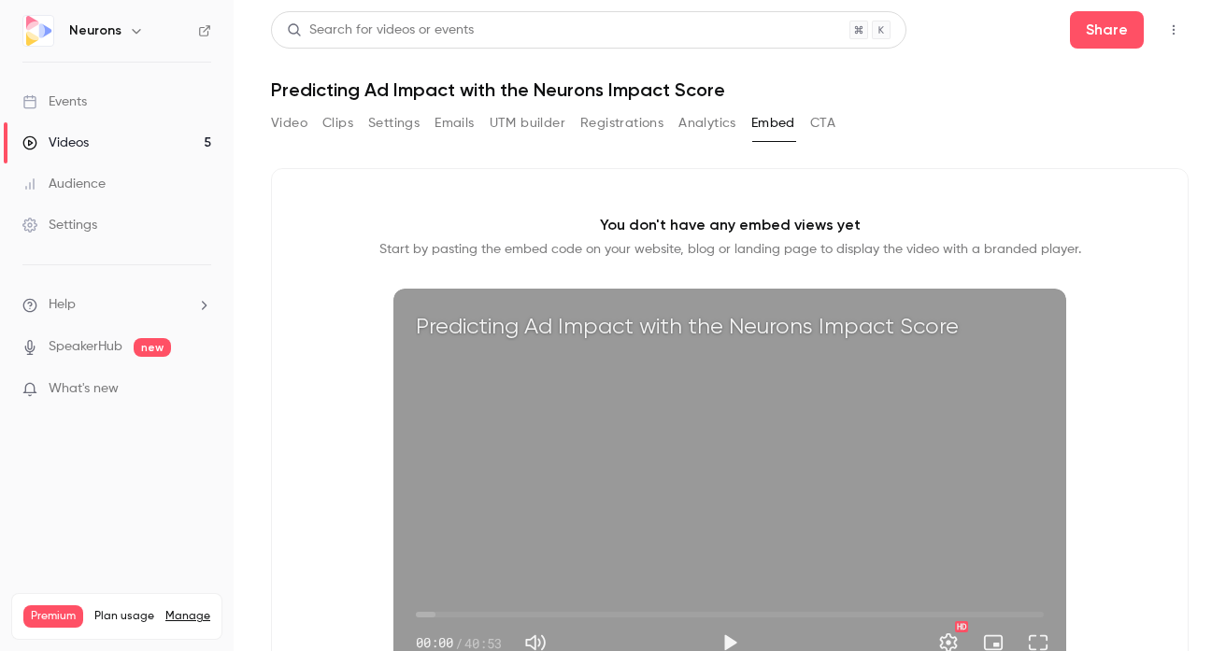
click at [709, 123] on button "Analytics" at bounding box center [708, 123] width 58 height 30
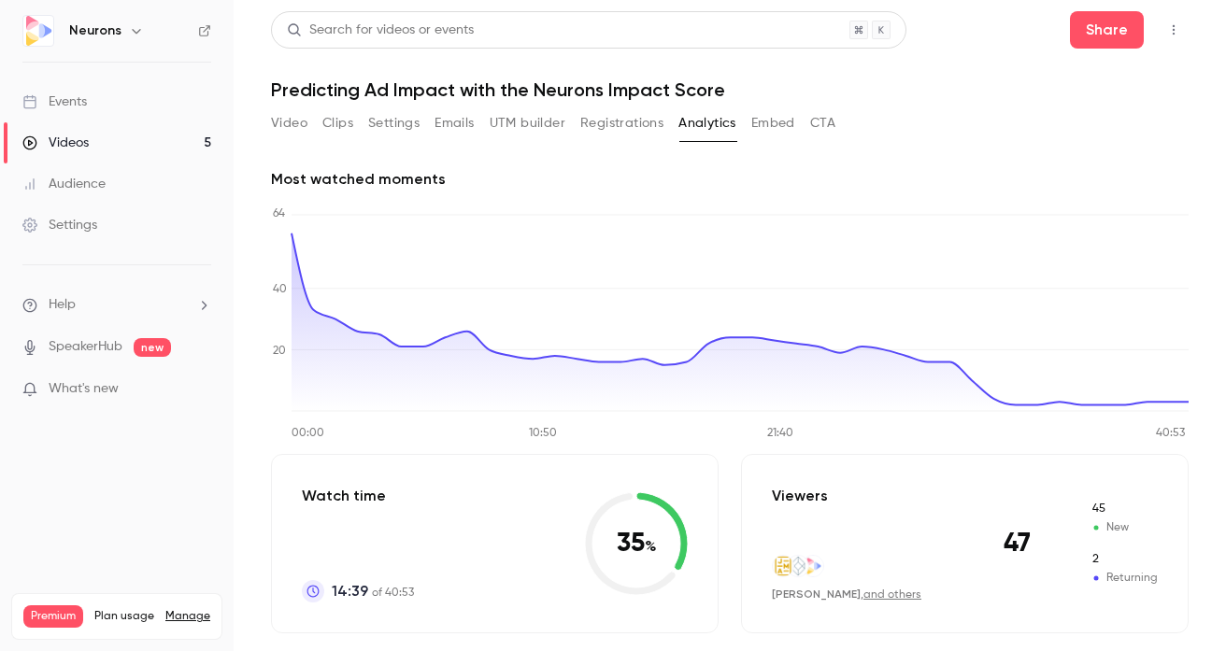
click at [654, 122] on button "Registrations" at bounding box center [621, 123] width 83 height 30
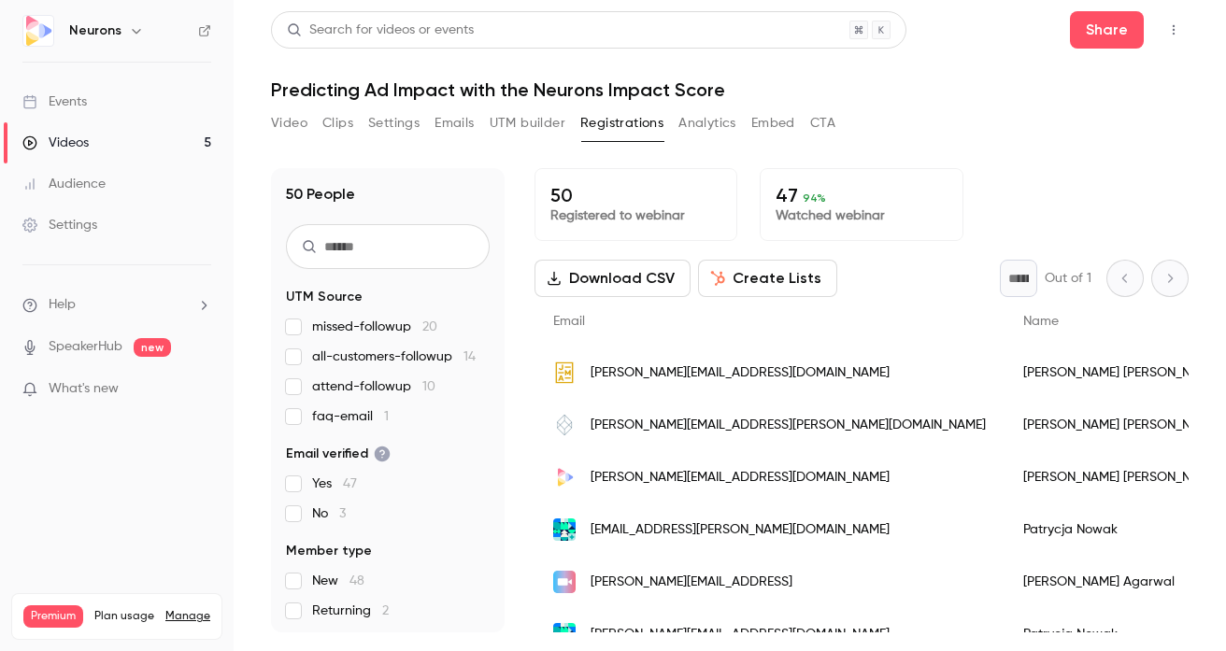
click at [89, 186] on div "Audience" at bounding box center [63, 184] width 83 height 19
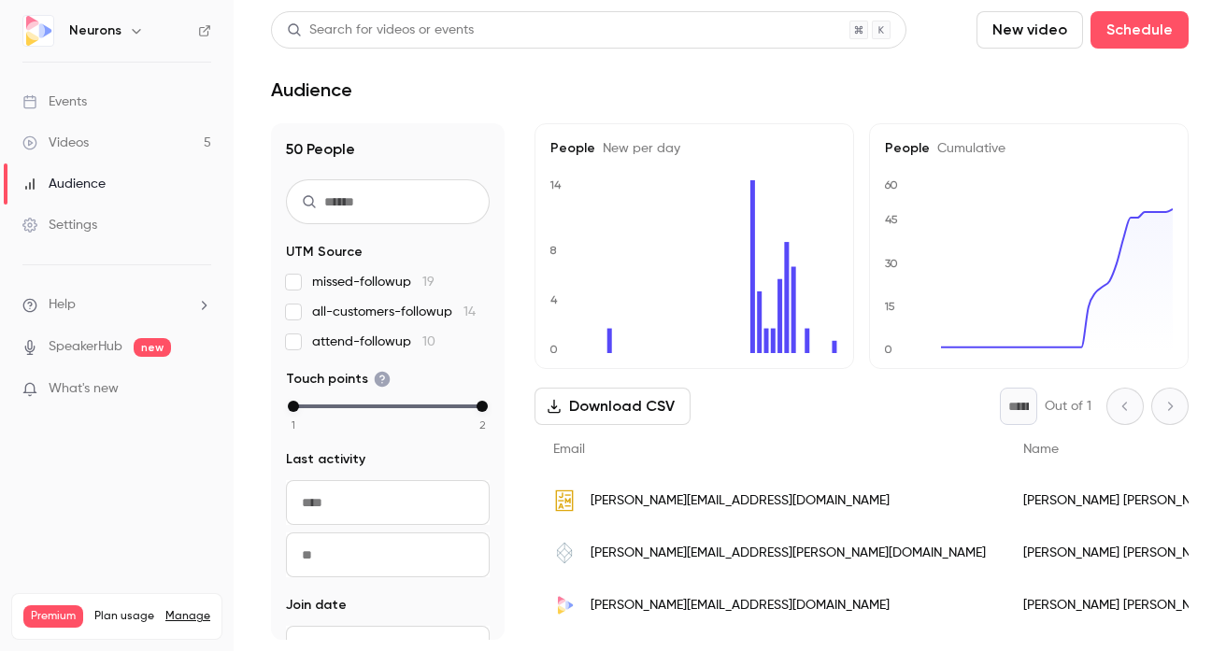
click at [74, 233] on div "Settings" at bounding box center [59, 225] width 75 height 19
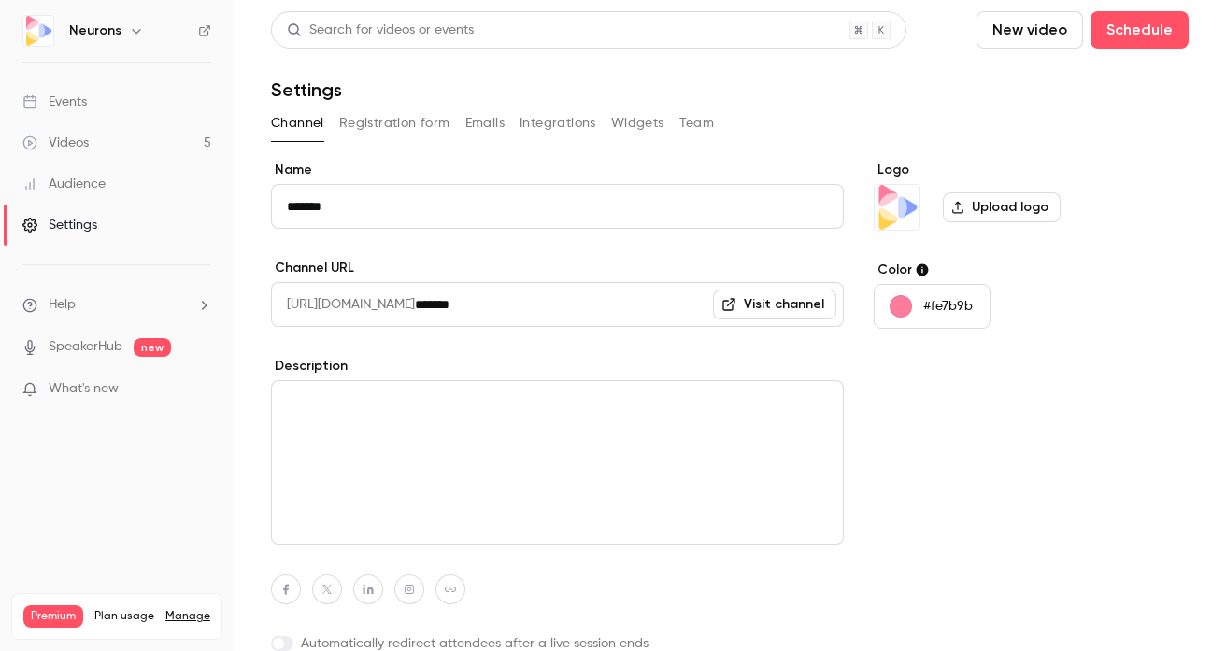
click at [416, 122] on button "Registration form" at bounding box center [394, 123] width 111 height 30
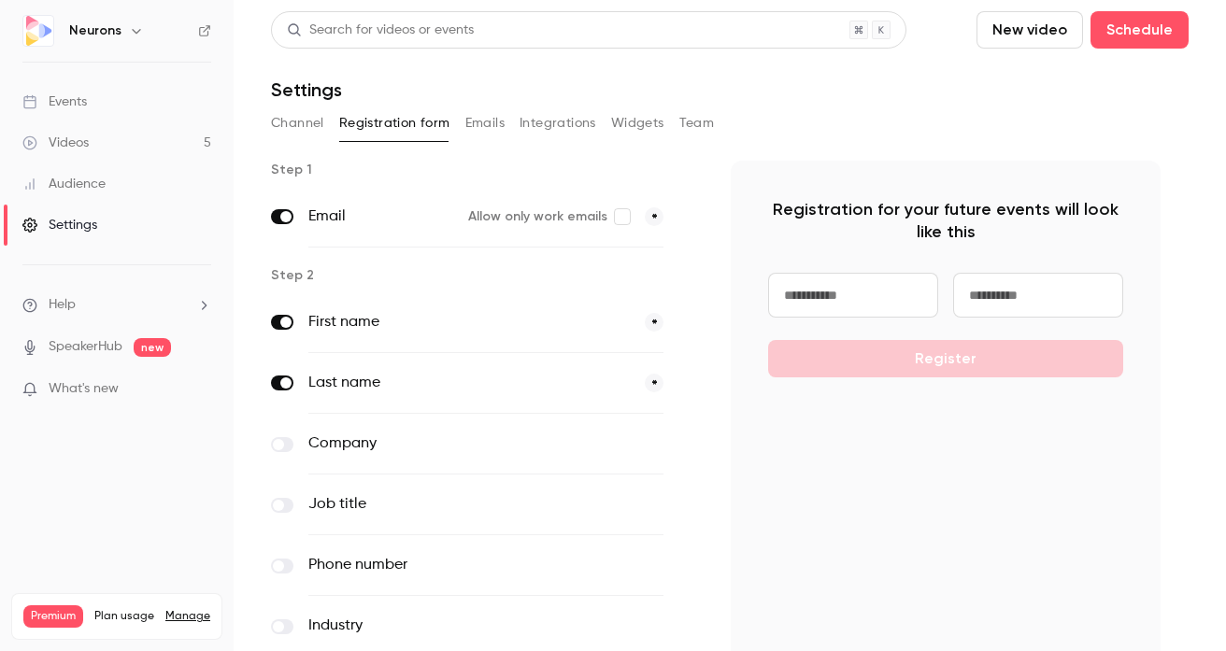
click at [491, 122] on button "Emails" at bounding box center [484, 123] width 39 height 30
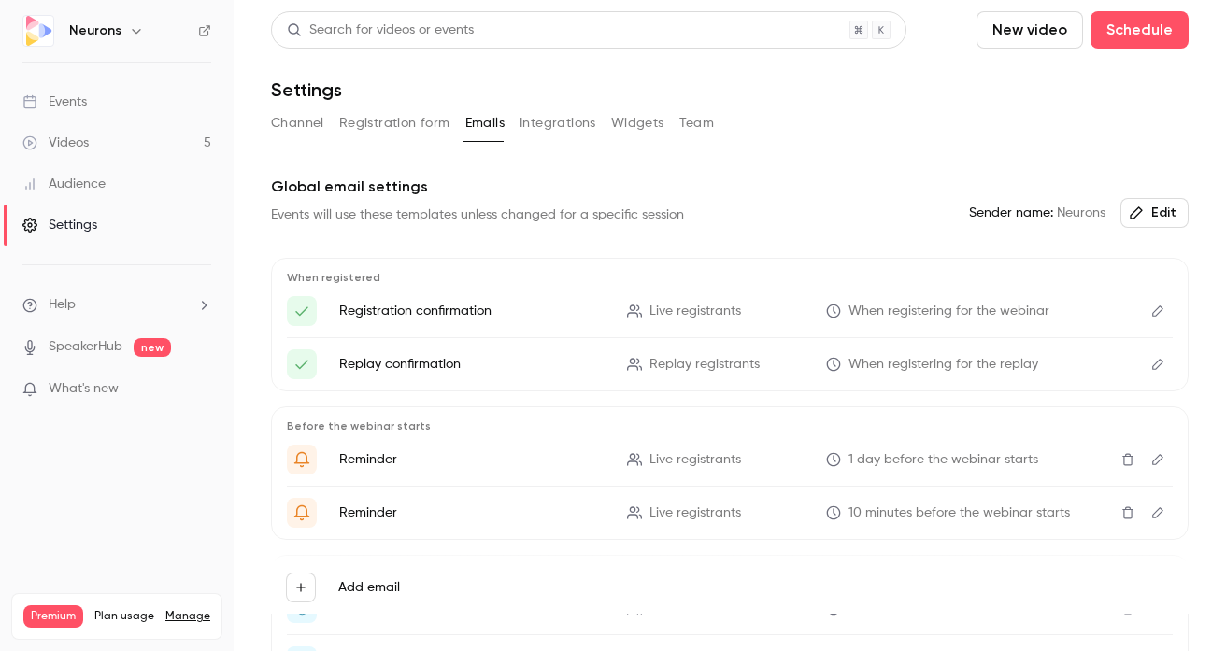
click at [564, 123] on button "Integrations" at bounding box center [558, 123] width 77 height 30
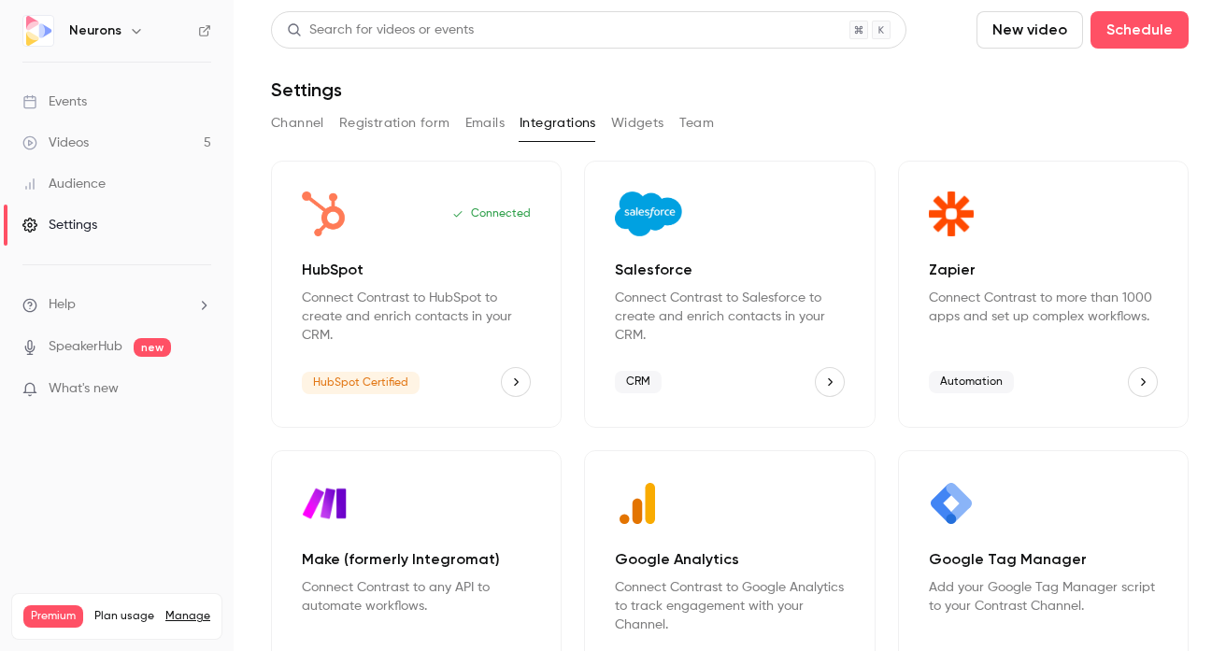
click at [1149, 381] on icon "Zapier" at bounding box center [1143, 382] width 13 height 13
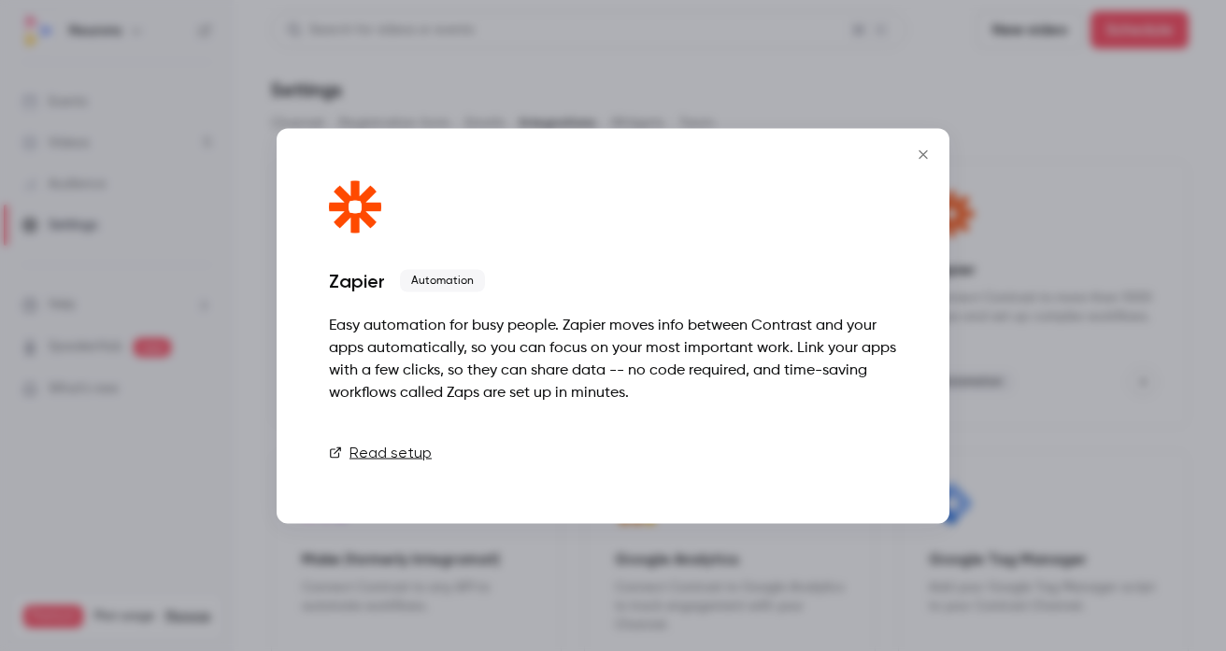
click at [870, 448] on link "Connect" at bounding box center [850, 452] width 93 height 37
click at [830, 445] on link "Connect" at bounding box center [850, 452] width 93 height 37
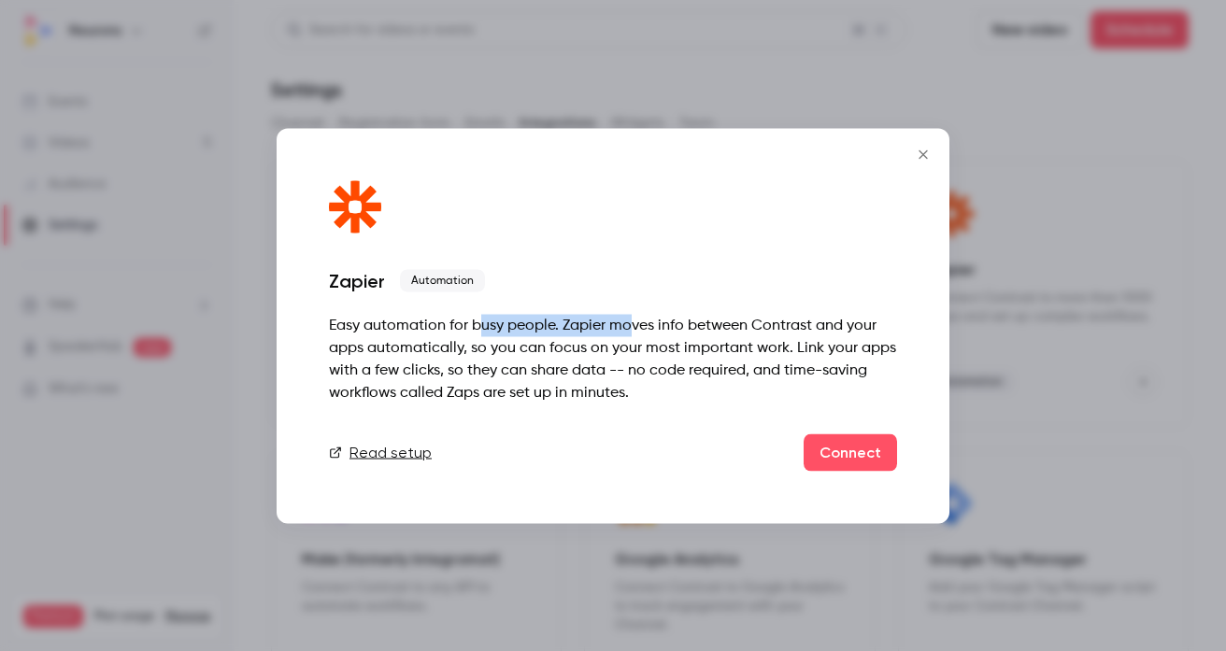
drag, startPoint x: 480, startPoint y: 331, endPoint x: 629, endPoint y: 334, distance: 149.6
click at [629, 334] on div "Easy automation for busy people. Zapier moves info between Contrast and your ap…" at bounding box center [613, 359] width 568 height 90
click at [897, 456] on div "Zapier Automation Easy automation for busy people. Zapier moves info between Co…" at bounding box center [613, 325] width 673 height 395
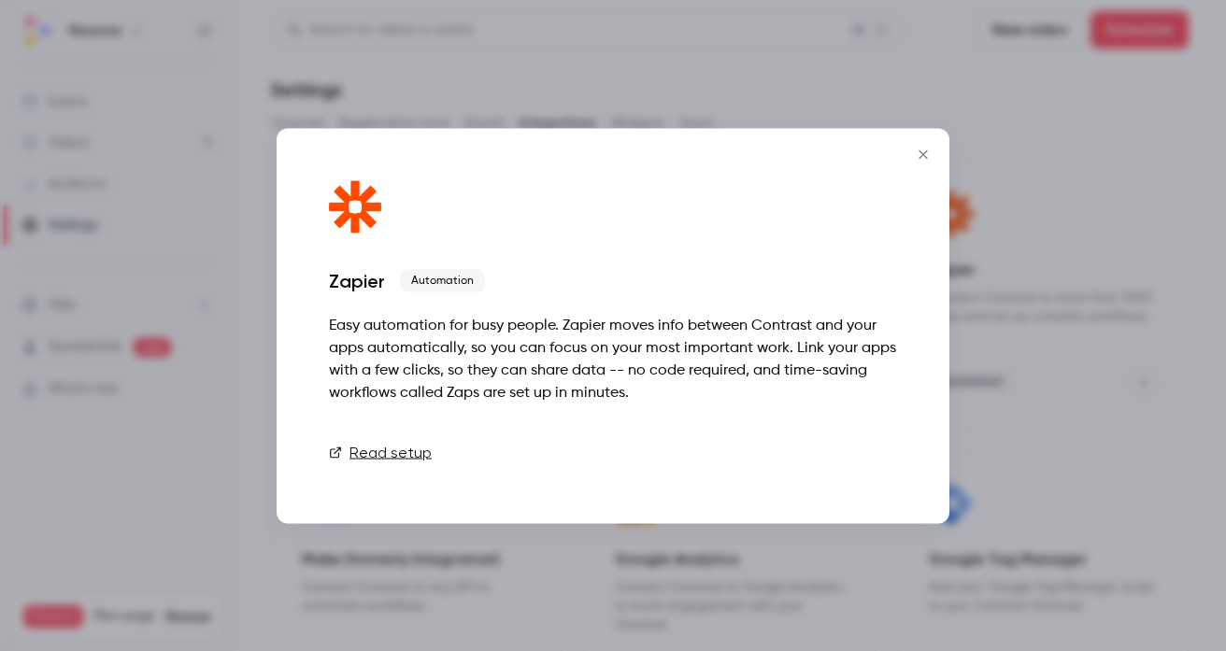
click at [865, 457] on link "Connect" at bounding box center [850, 452] width 93 height 37
